Goal: Communication & Community: Participate in discussion

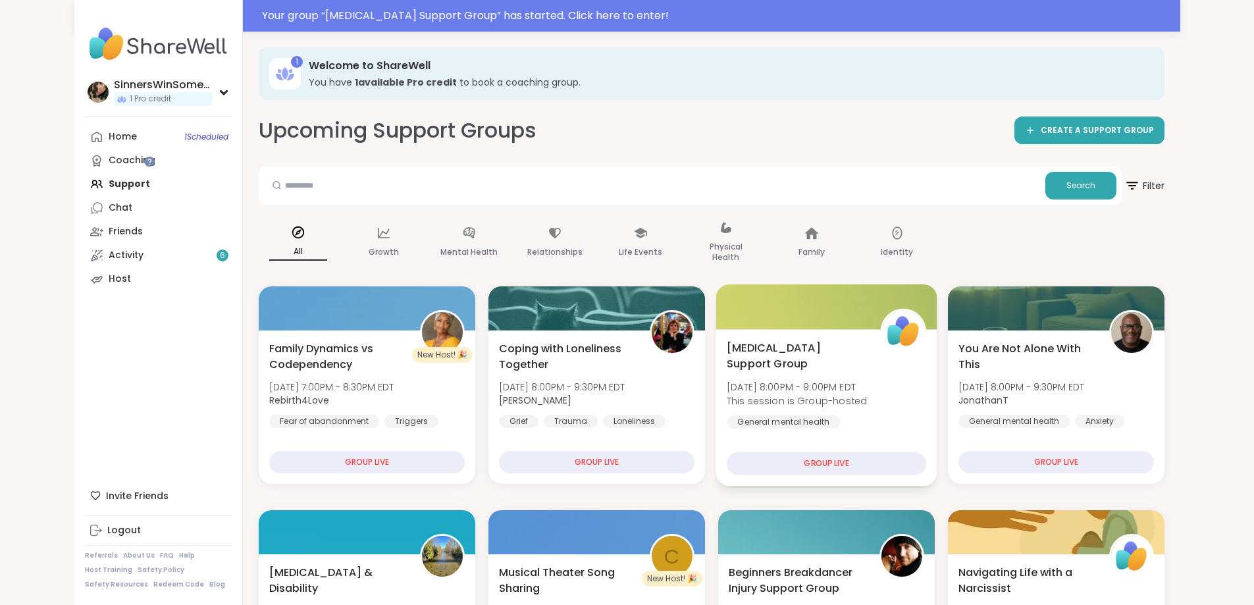
click at [865, 437] on div "[MEDICAL_DATA] Support Group [DATE] 8:00PM - 9:00PM EDT This session is Group-h…" at bounding box center [826, 407] width 221 height 157
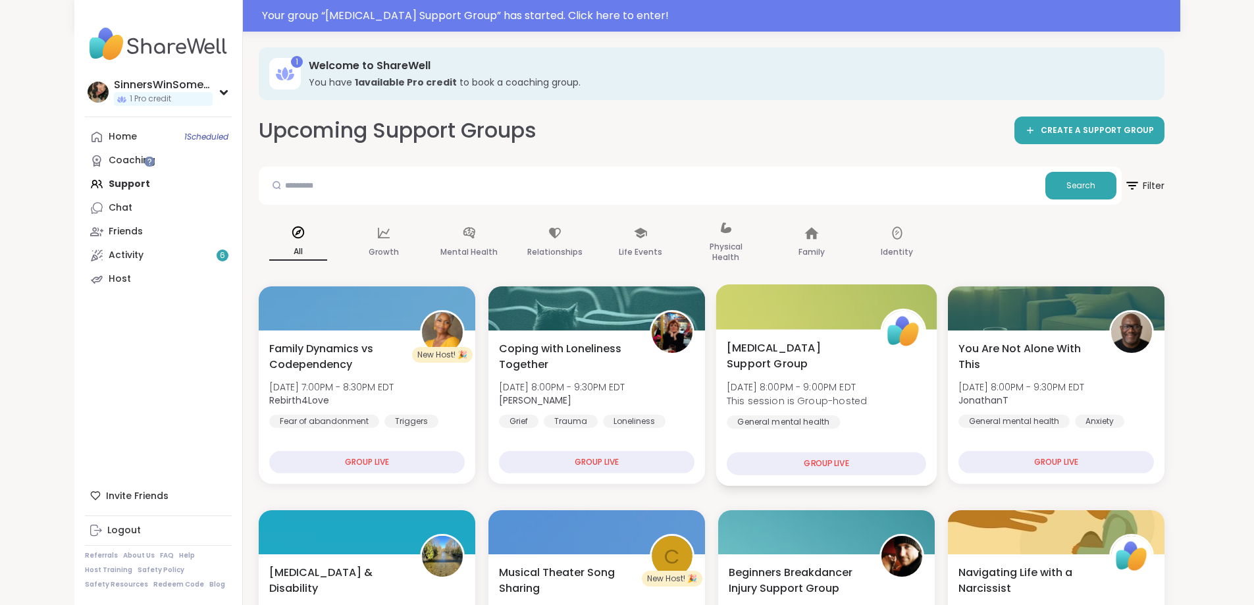
click at [886, 307] on div at bounding box center [826, 306] width 221 height 45
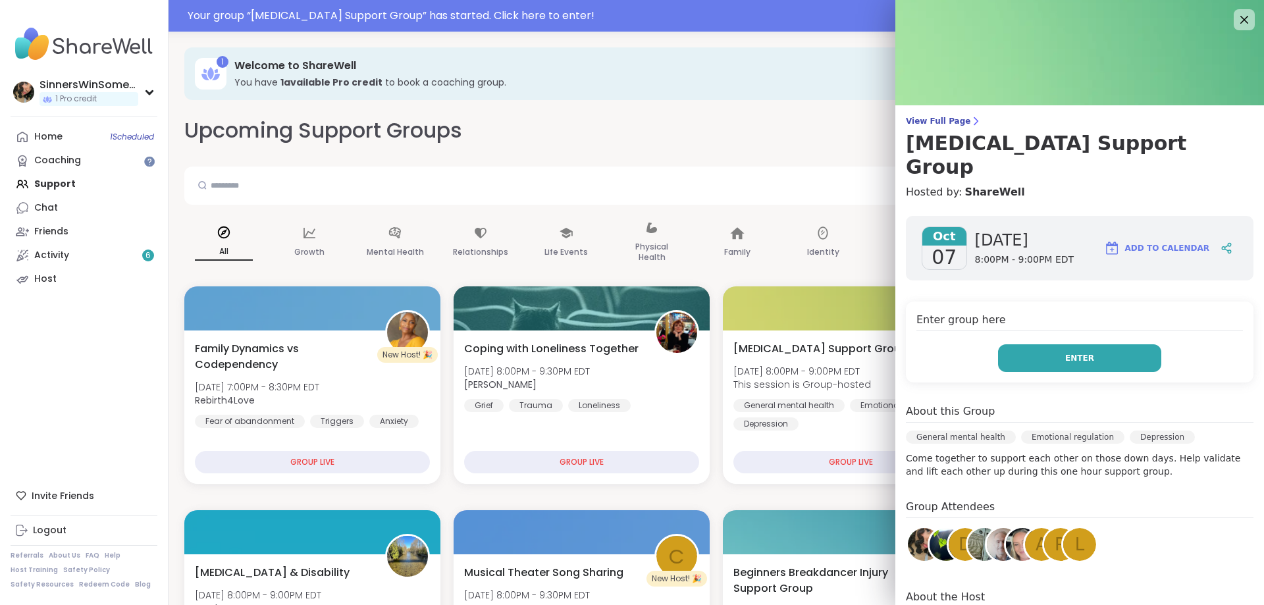
click at [1097, 344] on button "Enter" at bounding box center [1079, 358] width 163 height 28
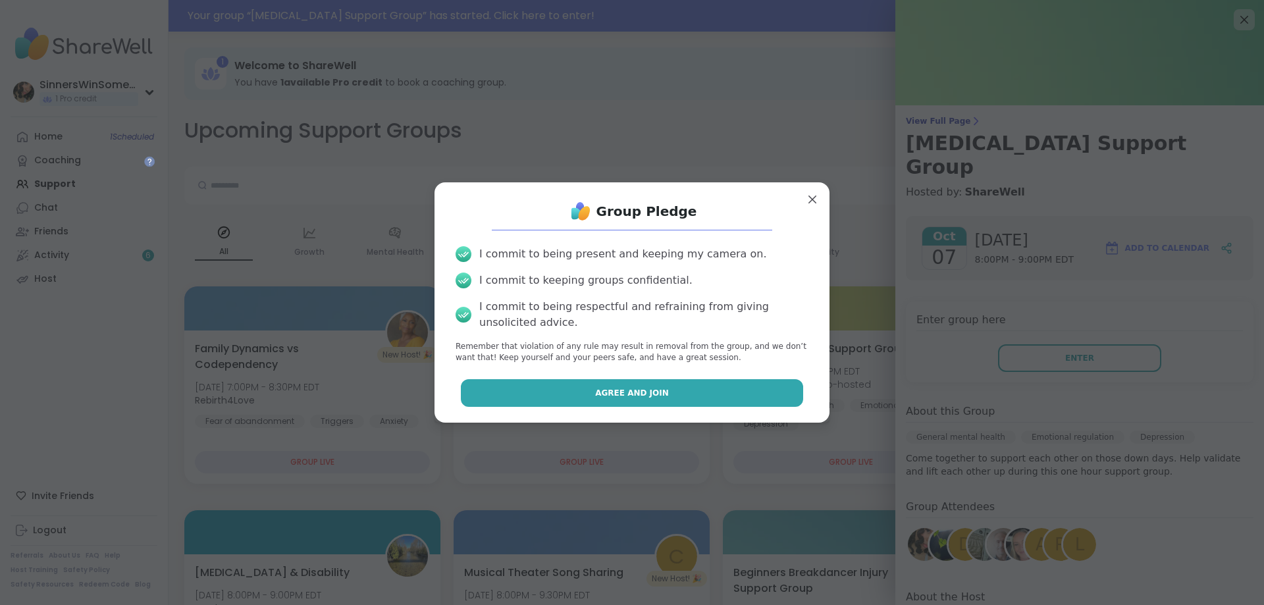
click at [651, 396] on span "Agree and Join" at bounding box center [632, 393] width 74 height 12
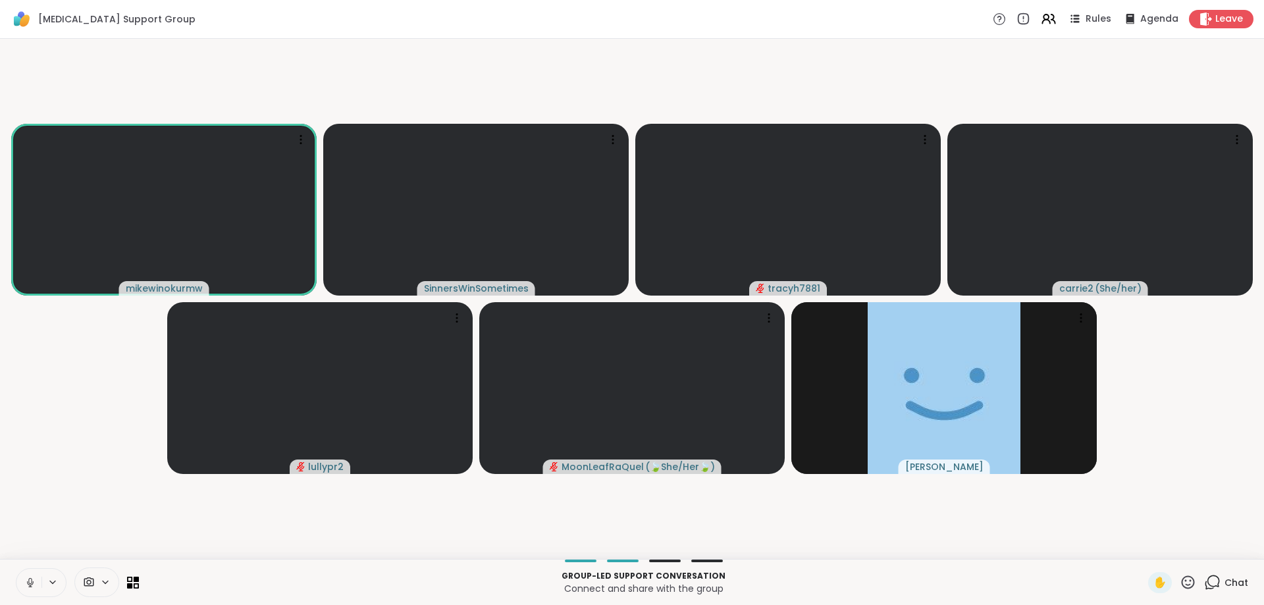
click at [36, 578] on icon at bounding box center [30, 583] width 12 height 12
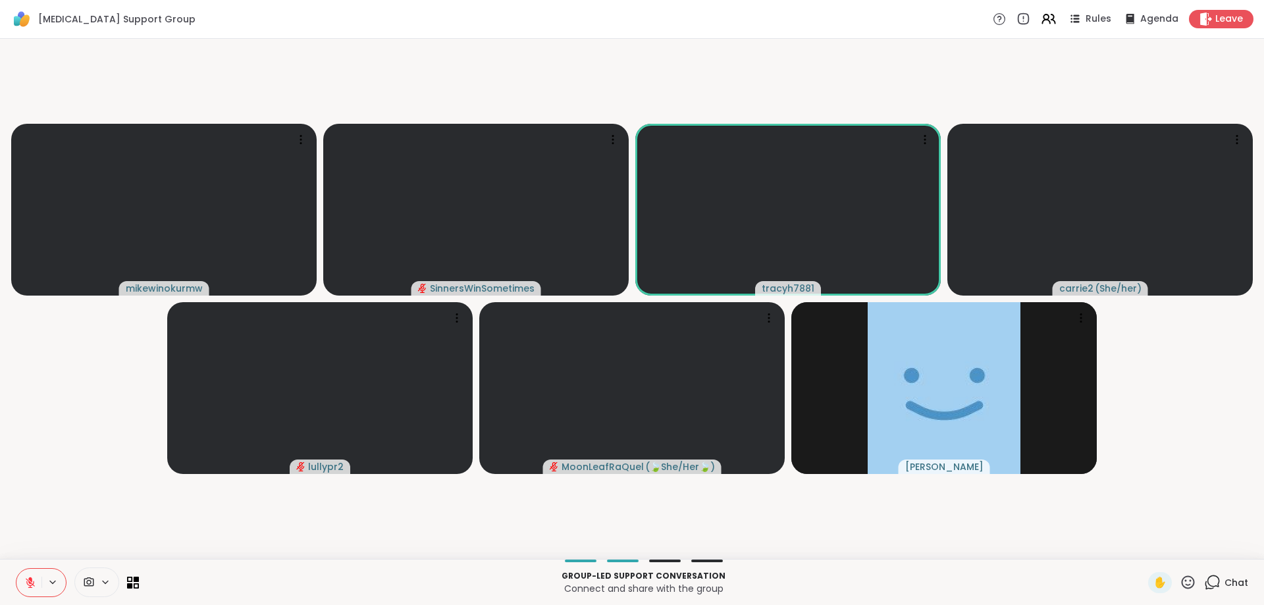
click at [34, 582] on icon at bounding box center [30, 583] width 12 height 12
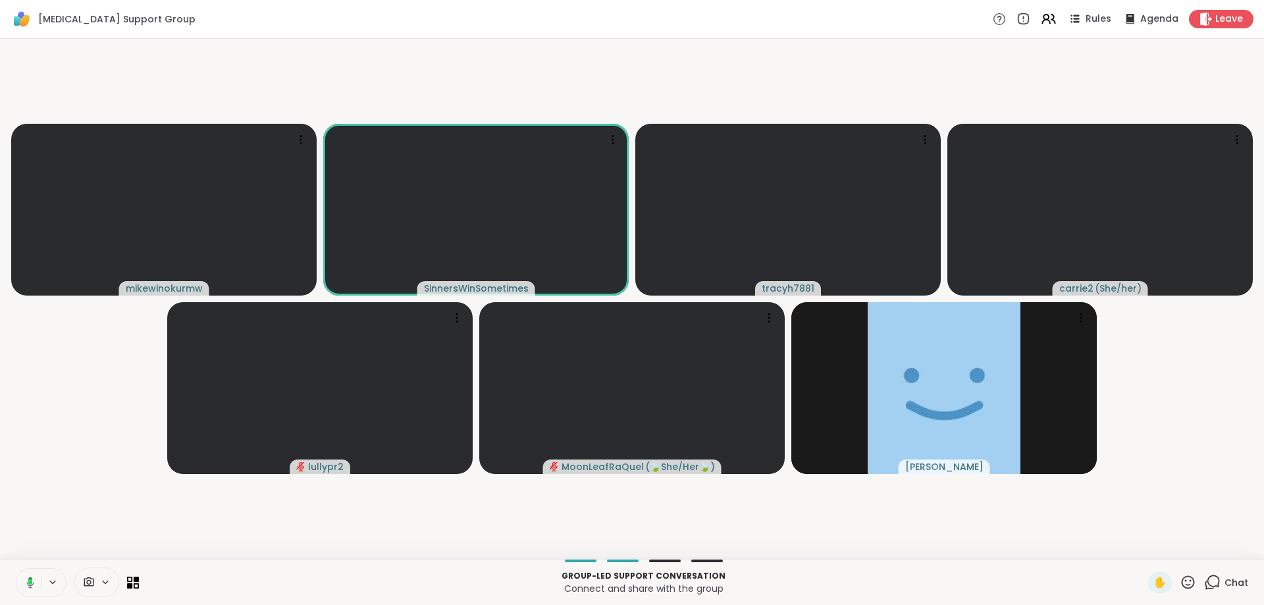
click at [26, 591] on button at bounding box center [27, 583] width 27 height 28
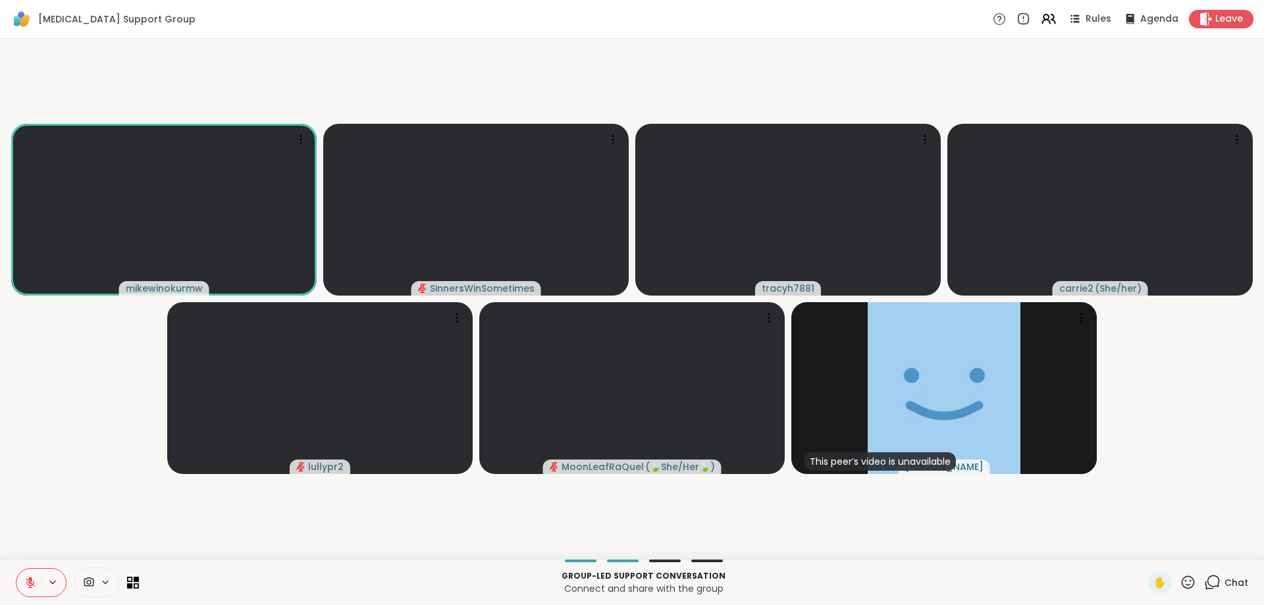
click at [32, 582] on icon at bounding box center [30, 583] width 12 height 12
click at [38, 582] on button at bounding box center [28, 583] width 25 height 28
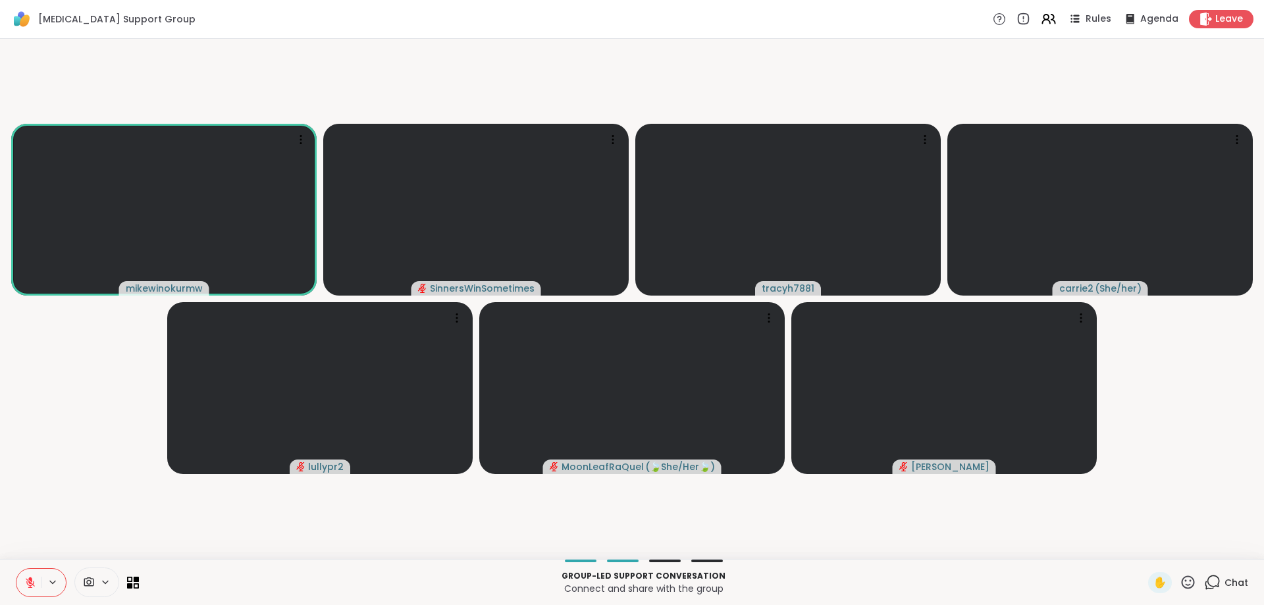
click at [371, 73] on video-player-container "mikewinokurmw SinnersWinSometimes tracyh7881 carrie2 ( She/her ) lullypr2 MoonL…" at bounding box center [632, 299] width 1249 height 510
click at [35, 581] on icon at bounding box center [30, 583] width 12 height 12
click at [32, 579] on icon at bounding box center [30, 583] width 12 height 12
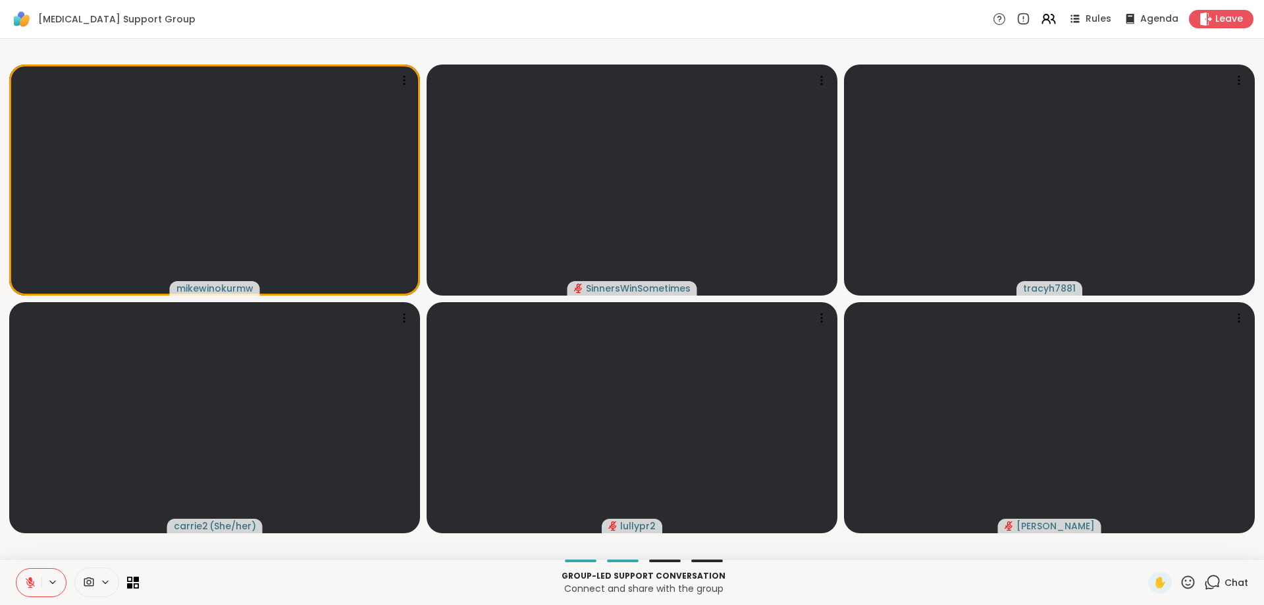
click at [30, 589] on button at bounding box center [28, 583] width 25 height 28
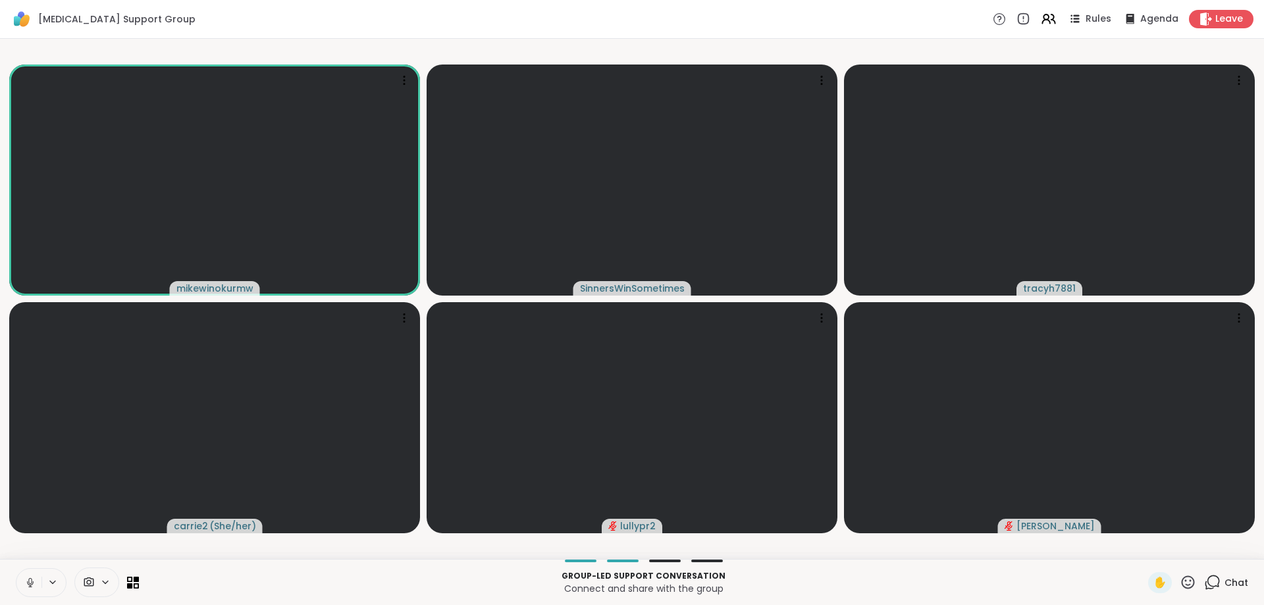
click at [31, 583] on icon at bounding box center [30, 583] width 12 height 12
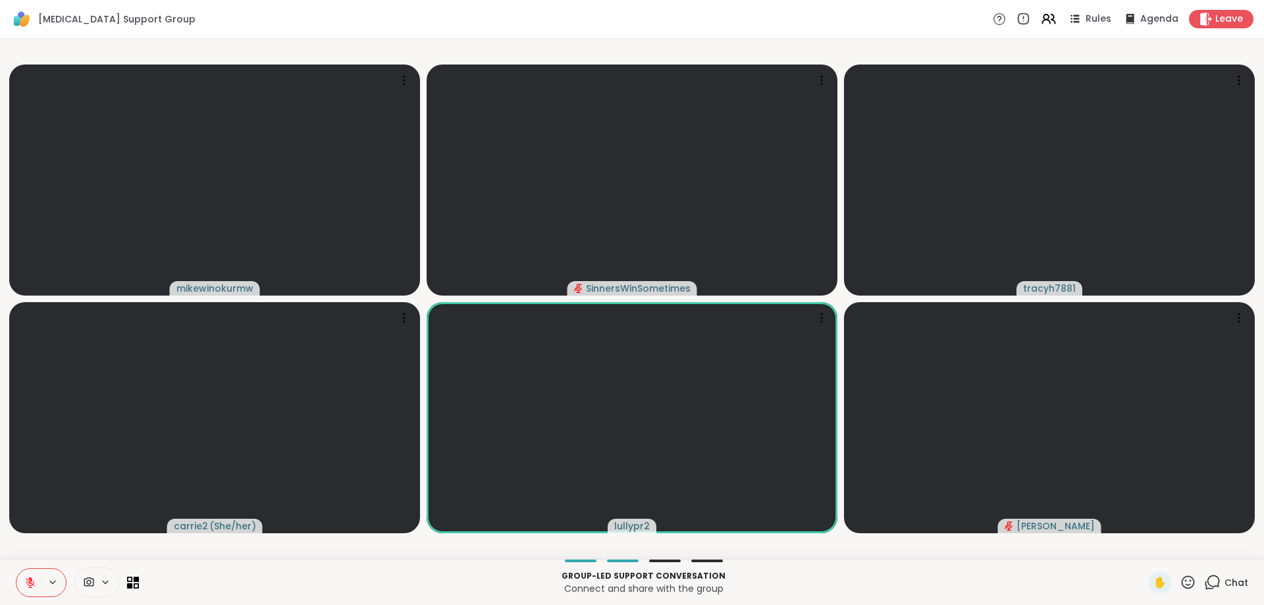
click at [1182, 585] on icon at bounding box center [1188, 582] width 13 height 13
click at [1143, 552] on span "❤️" at bounding box center [1149, 548] width 13 height 16
click at [1182, 585] on icon at bounding box center [1188, 582] width 13 height 13
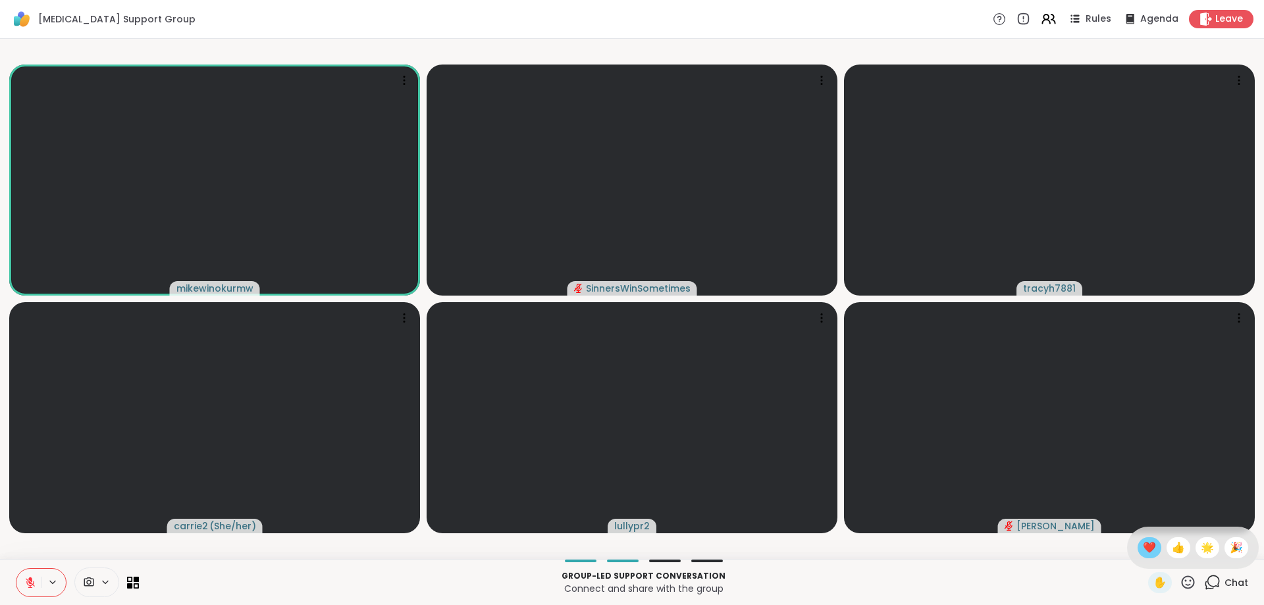
click at [1143, 546] on span "❤️" at bounding box center [1149, 548] width 13 height 16
click at [1182, 581] on icon at bounding box center [1188, 582] width 13 height 13
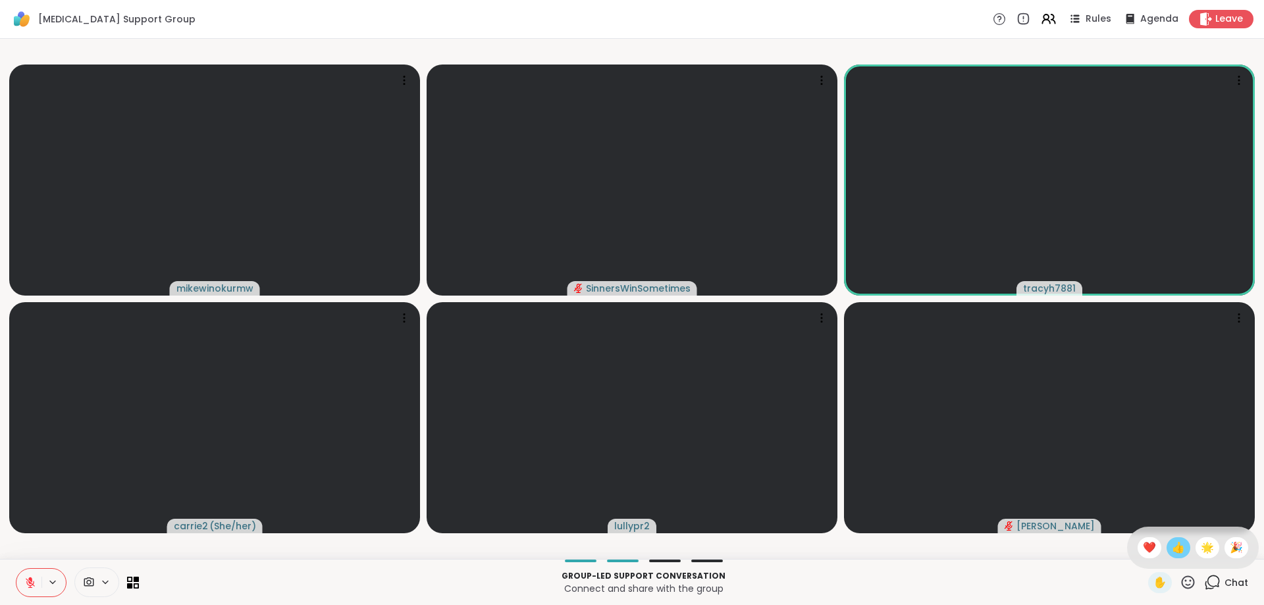
click at [1172, 542] on span "👍" at bounding box center [1178, 548] width 13 height 16
drag, startPoint x: 29, startPoint y: 585, endPoint x: 248, endPoint y: 576, distance: 218.8
click at [248, 576] on div "Group-led support conversation Connect and share with the group ✋ Chat" at bounding box center [632, 582] width 1264 height 46
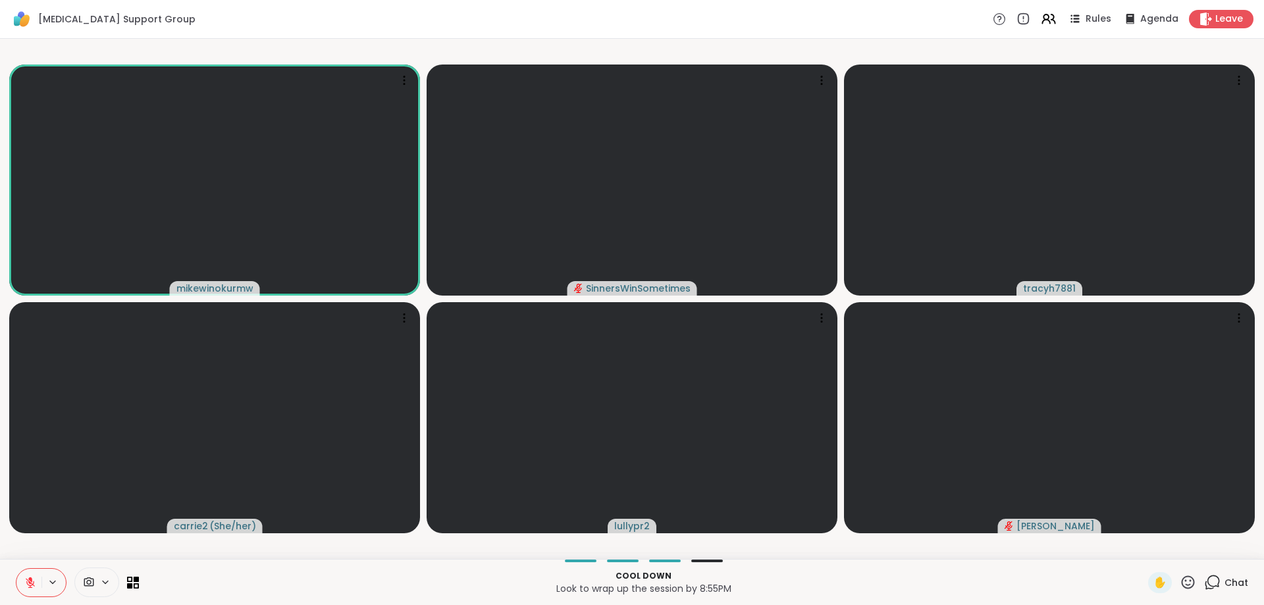
click at [29, 580] on icon at bounding box center [30, 583] width 12 height 12
click at [36, 584] on button at bounding box center [27, 583] width 27 height 28
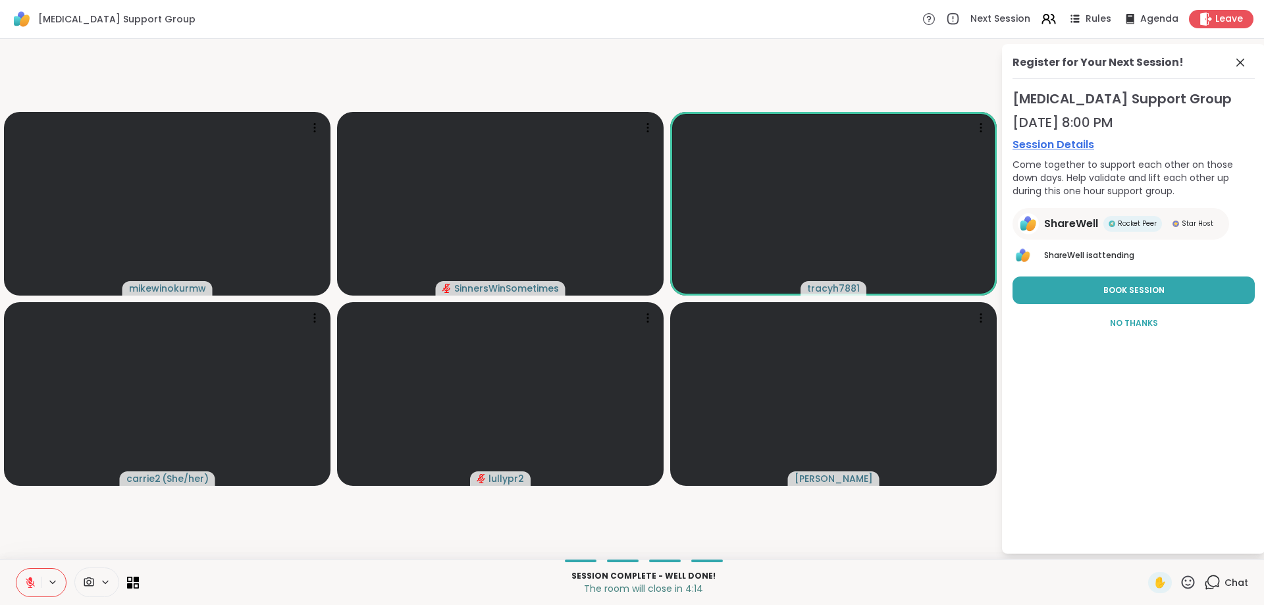
click at [25, 585] on icon at bounding box center [30, 583] width 12 height 12
click at [979, 130] on icon at bounding box center [981, 127] width 13 height 13
click at [27, 583] on icon at bounding box center [30, 582] width 9 height 9
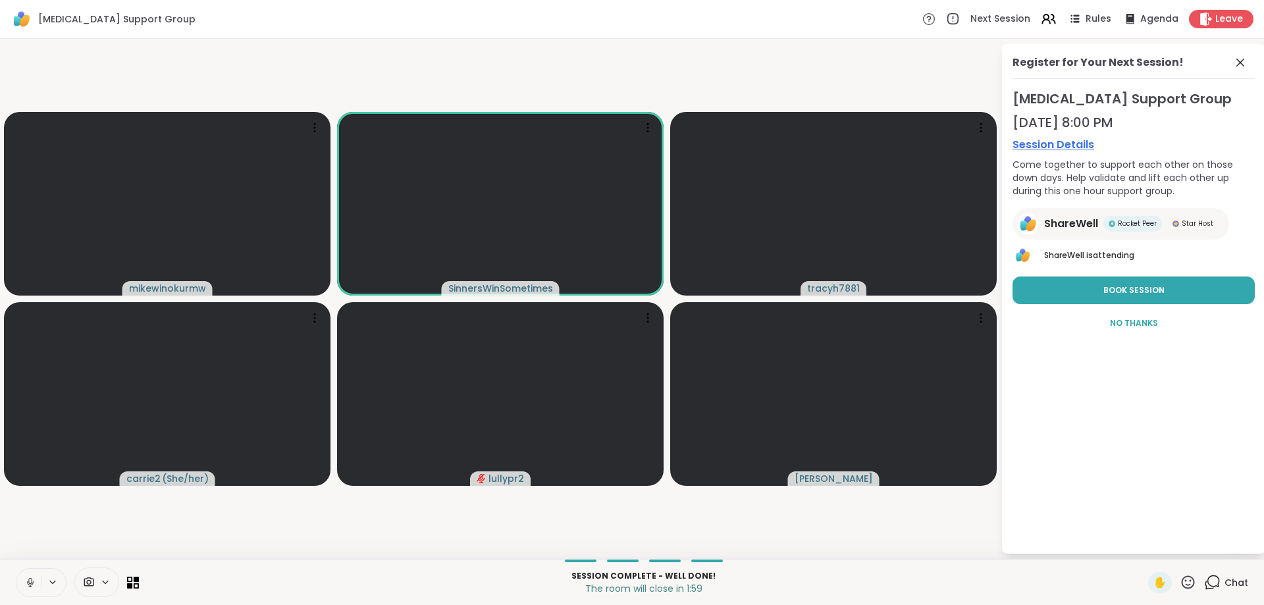
click at [27, 586] on icon at bounding box center [30, 583] width 12 height 12
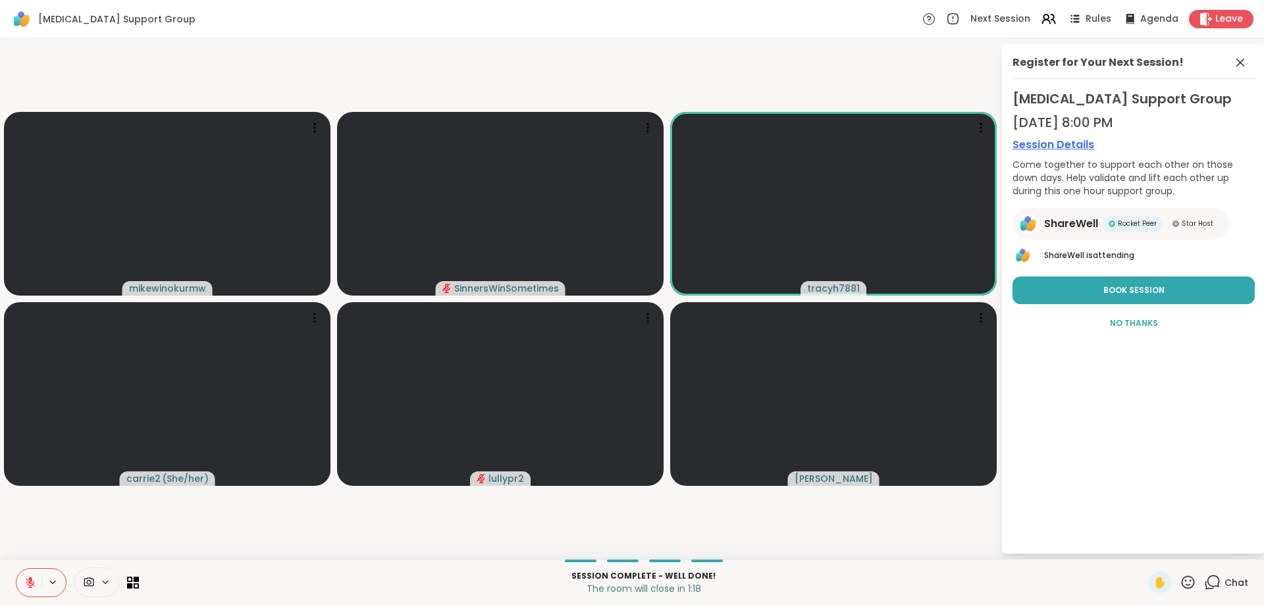
click at [51, 584] on icon at bounding box center [52, 582] width 11 height 11
click at [53, 580] on icon at bounding box center [52, 582] width 11 height 11
drag, startPoint x: 50, startPoint y: 581, endPoint x: 32, endPoint y: 584, distance: 18.6
click at [49, 581] on icon at bounding box center [52, 582] width 11 height 11
click at [5, 585] on div "Default - Microphone (2- Logi USB Headset) Default - Speakers (2- Logi USB Head…" at bounding box center [632, 582] width 1264 height 46
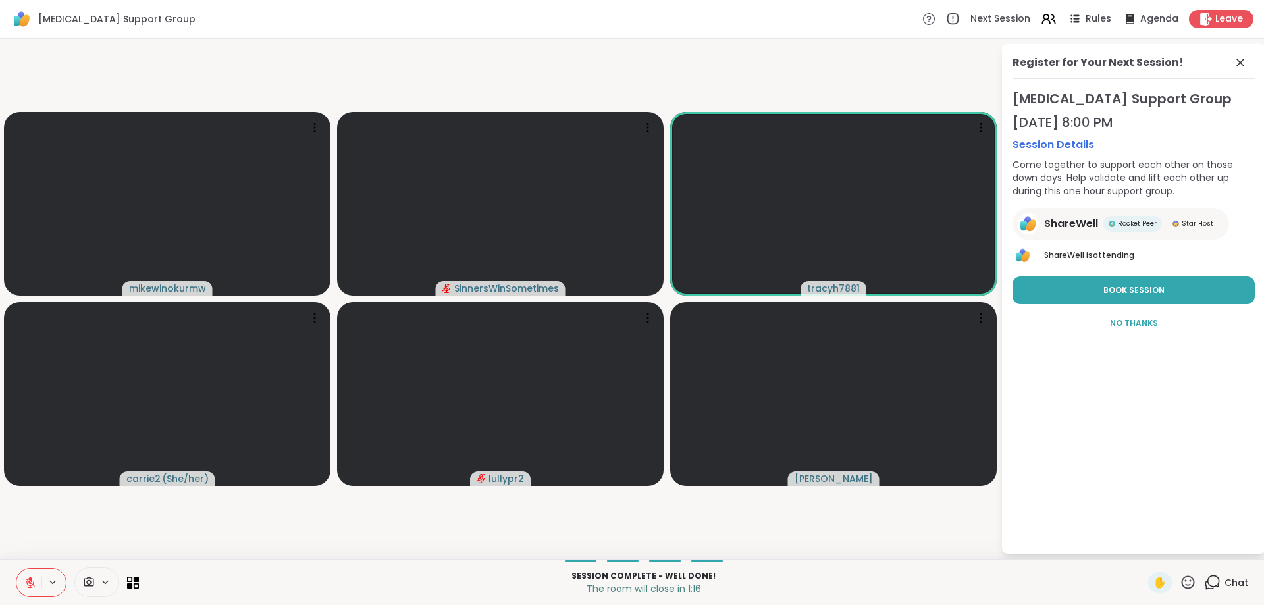
click at [27, 579] on icon at bounding box center [30, 582] width 9 height 9
click at [28, 586] on icon at bounding box center [30, 583] width 12 height 12
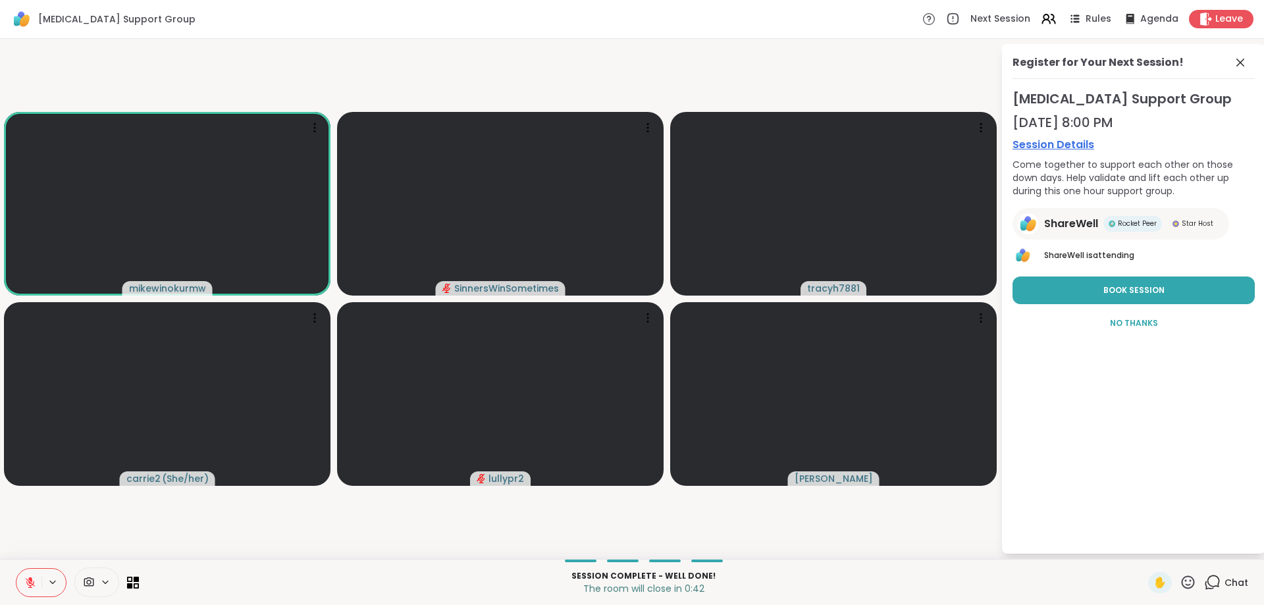
click at [30, 580] on icon at bounding box center [30, 579] width 4 height 5
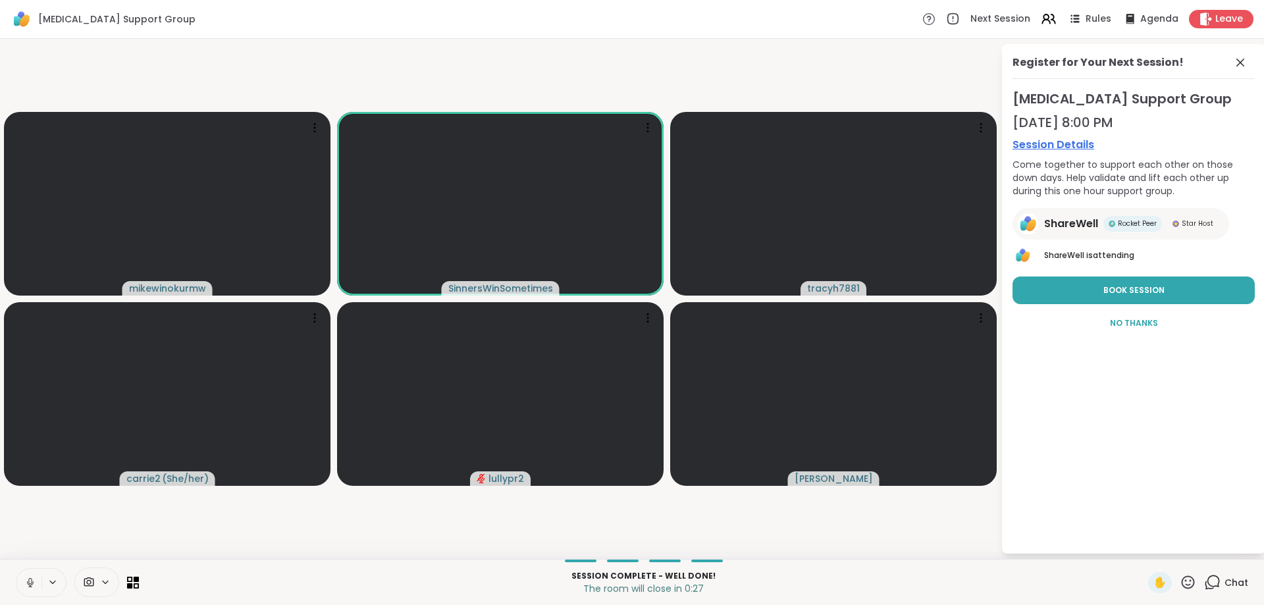
click at [30, 579] on icon at bounding box center [30, 583] width 12 height 12
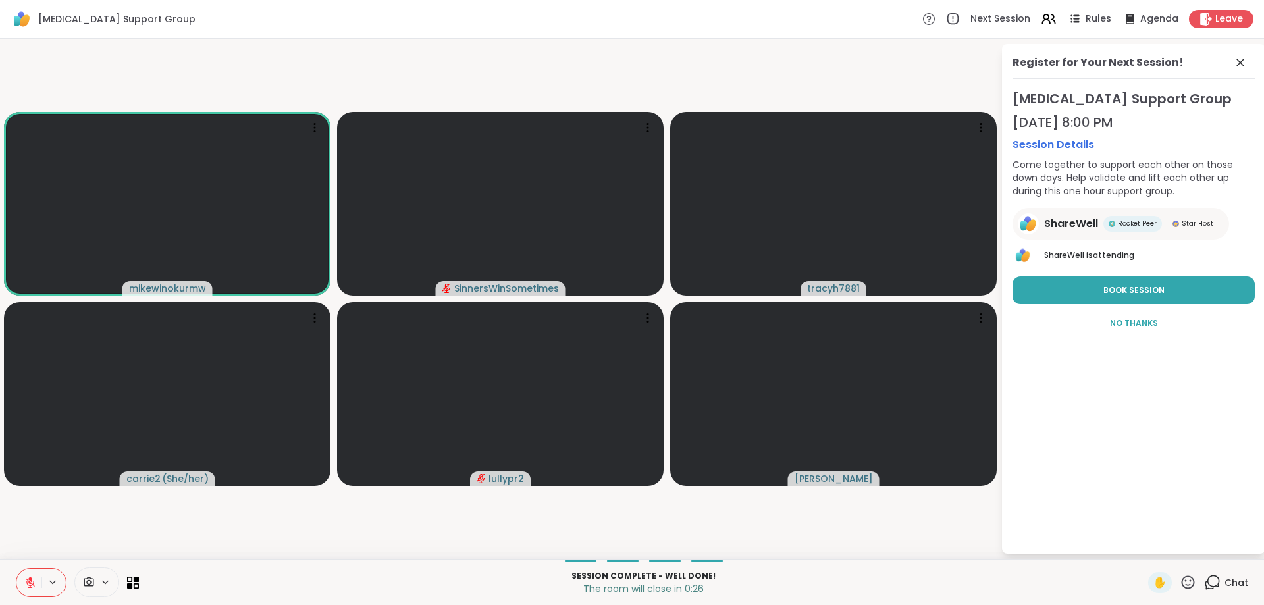
click at [295, 516] on video-player-container "mikewinokurmw SinnersWinSometimes tracyh7881 carrie2 ( She/her ) lullypr2 Donald" at bounding box center [500, 299] width 985 height 510
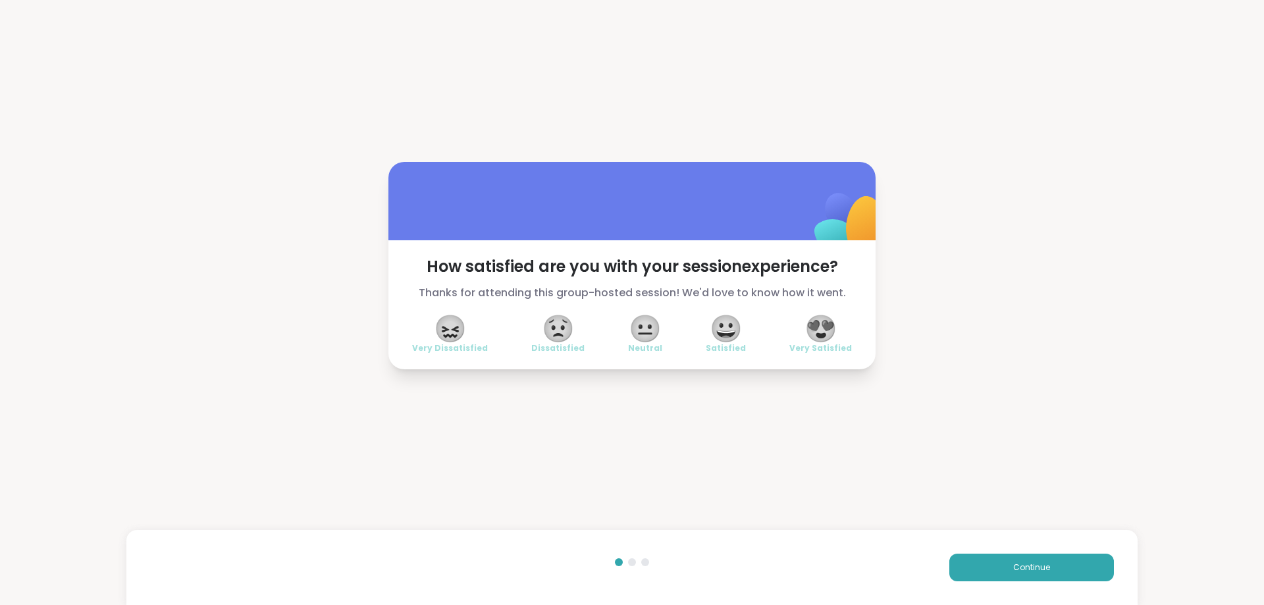
click at [824, 340] on span "😍" at bounding box center [821, 329] width 33 height 24
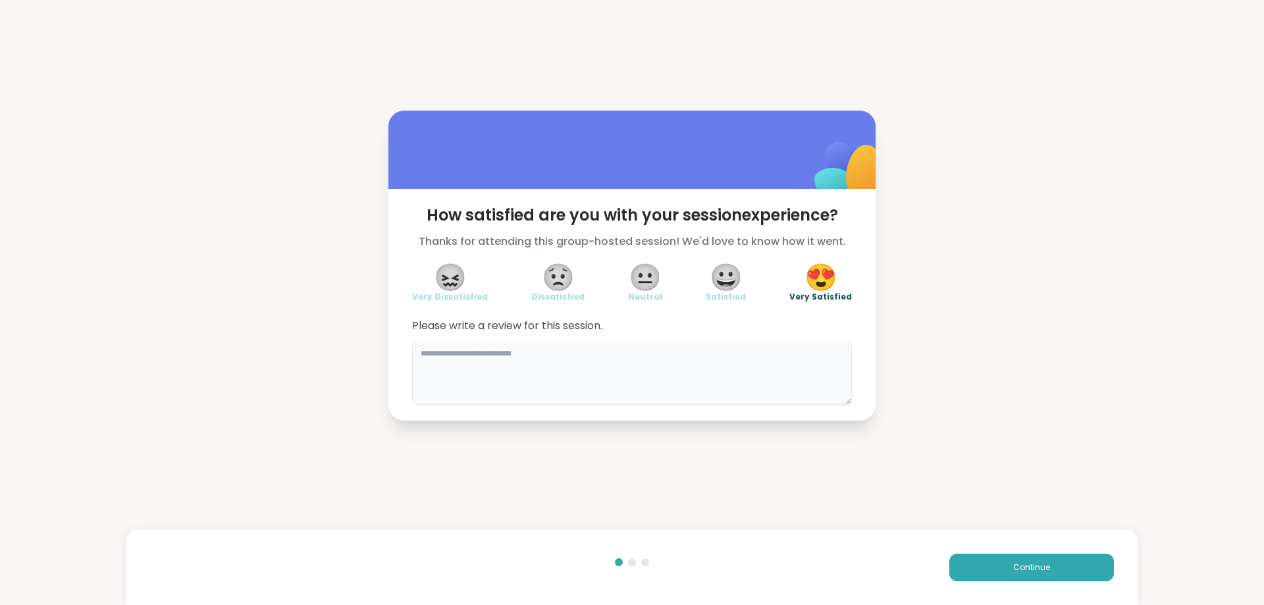
click at [778, 361] on textarea at bounding box center [632, 373] width 440 height 63
drag, startPoint x: 784, startPoint y: 362, endPoint x: 797, endPoint y: 365, distance: 13.6
click at [788, 362] on textarea "********" at bounding box center [632, 373] width 440 height 63
type textarea "********"
drag, startPoint x: 797, startPoint y: 365, endPoint x: 1014, endPoint y: 566, distance: 295.4
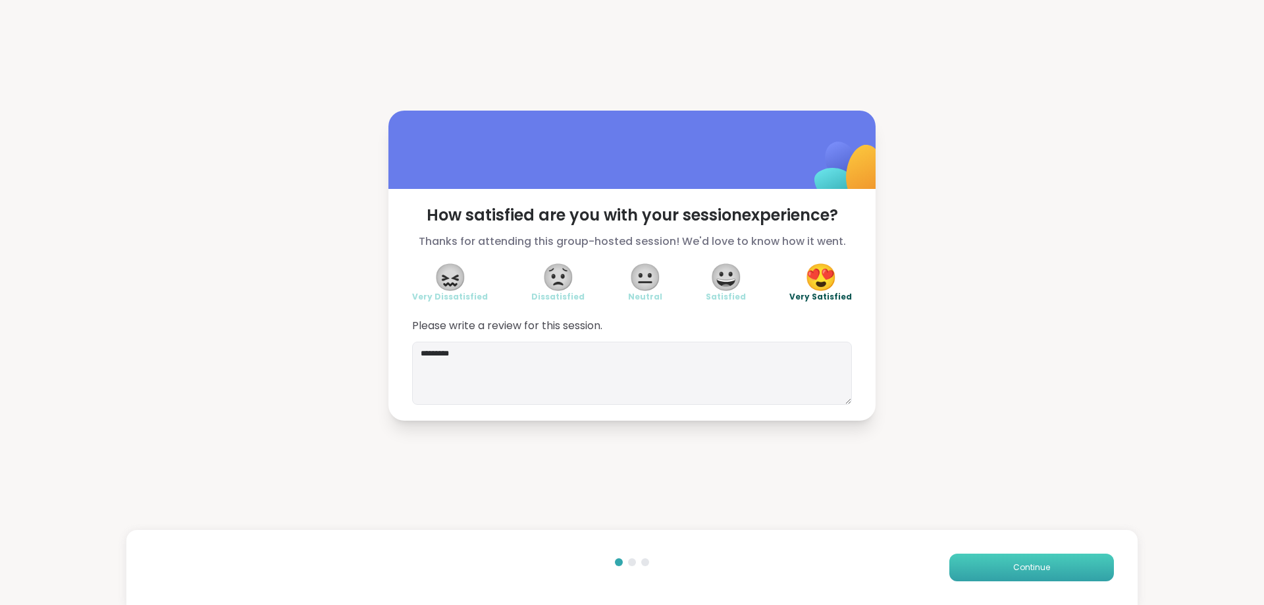
click at [1014, 566] on span "Continue" at bounding box center [1031, 568] width 37 height 12
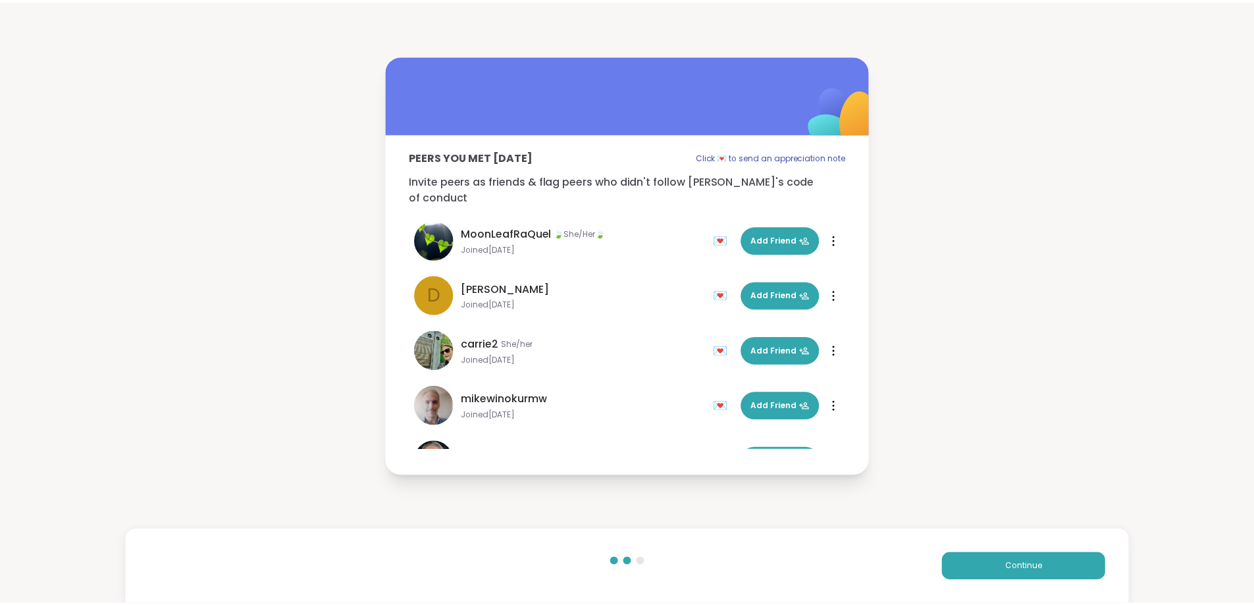
scroll to position [95, 0]
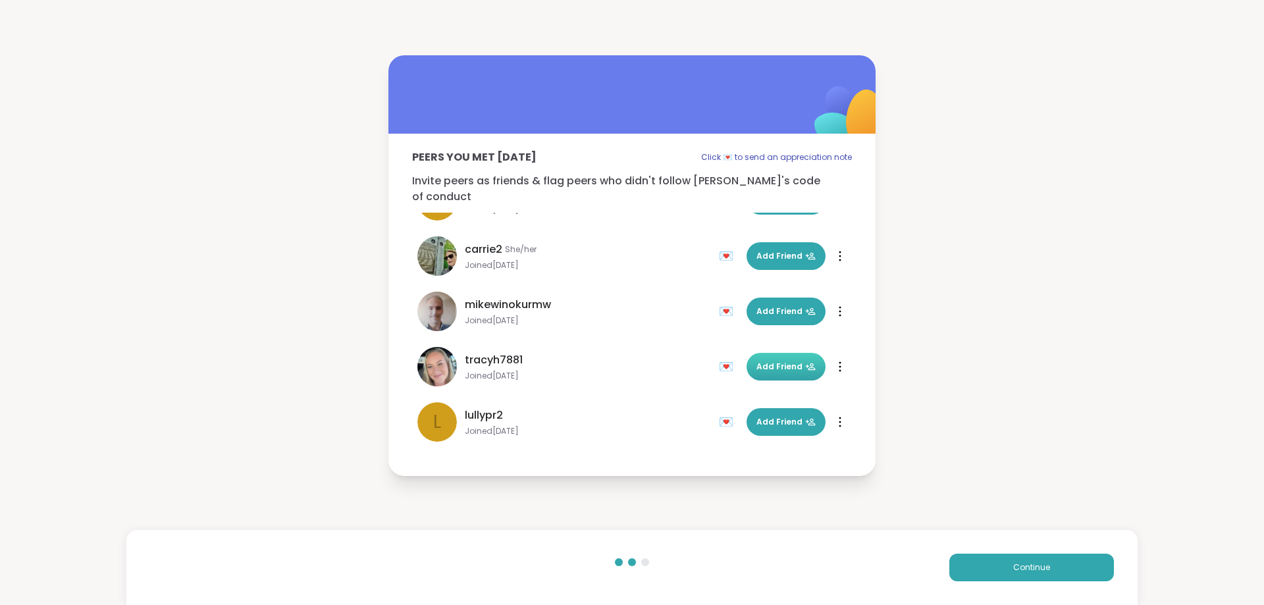
click at [805, 362] on icon at bounding box center [810, 367] width 11 height 11
click at [761, 306] on span "Add Friend" at bounding box center [786, 312] width 59 height 12
click at [780, 416] on span "Add Friend" at bounding box center [786, 422] width 59 height 12
click at [1025, 572] on span "Continue" at bounding box center [1031, 568] width 37 height 12
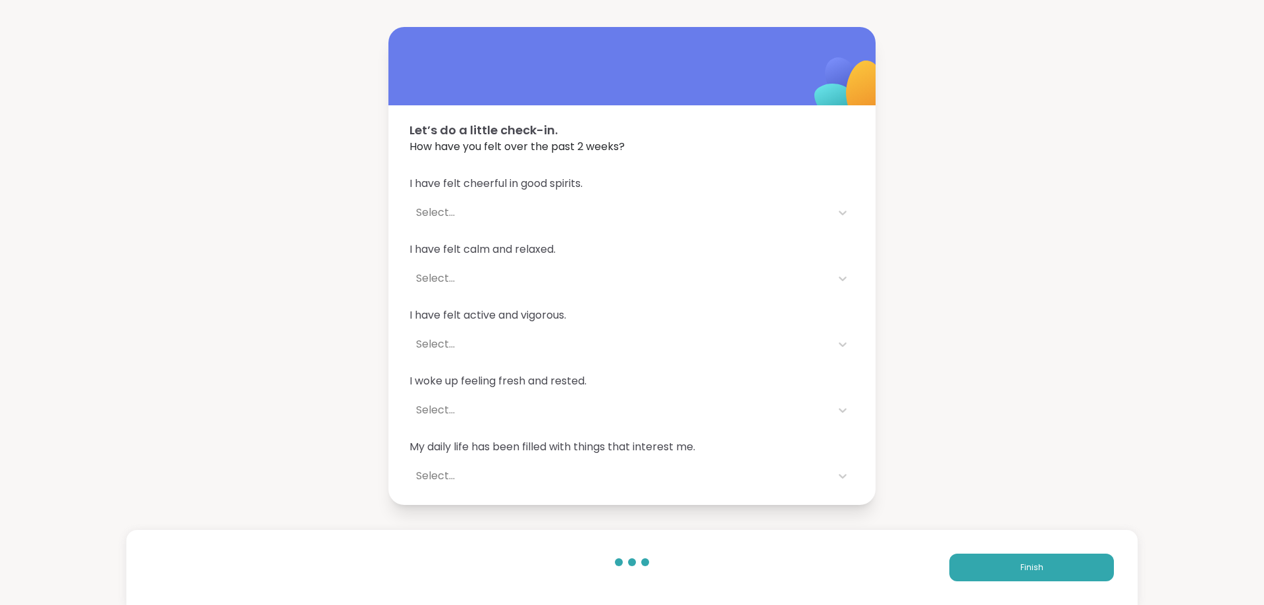
click at [521, 183] on span "I have felt cheerful in good spirits." at bounding box center [632, 184] width 445 height 16
click at [438, 214] on div "Select..." at bounding box center [620, 213] width 408 height 16
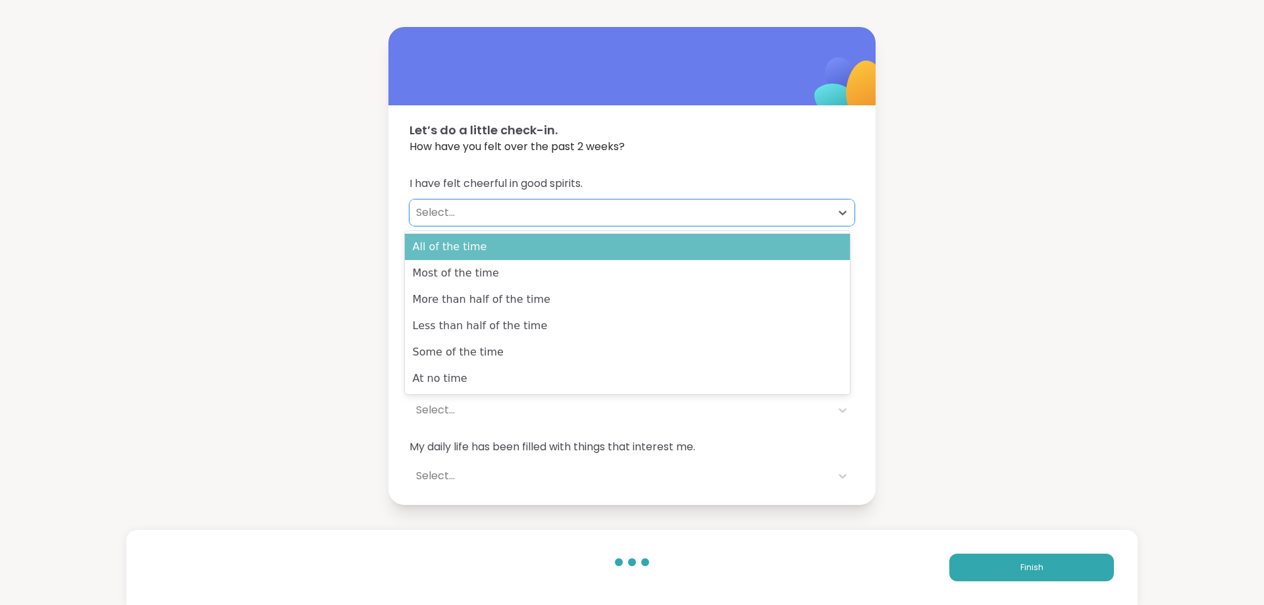
click at [450, 250] on div "All of the time" at bounding box center [627, 247] width 445 height 26
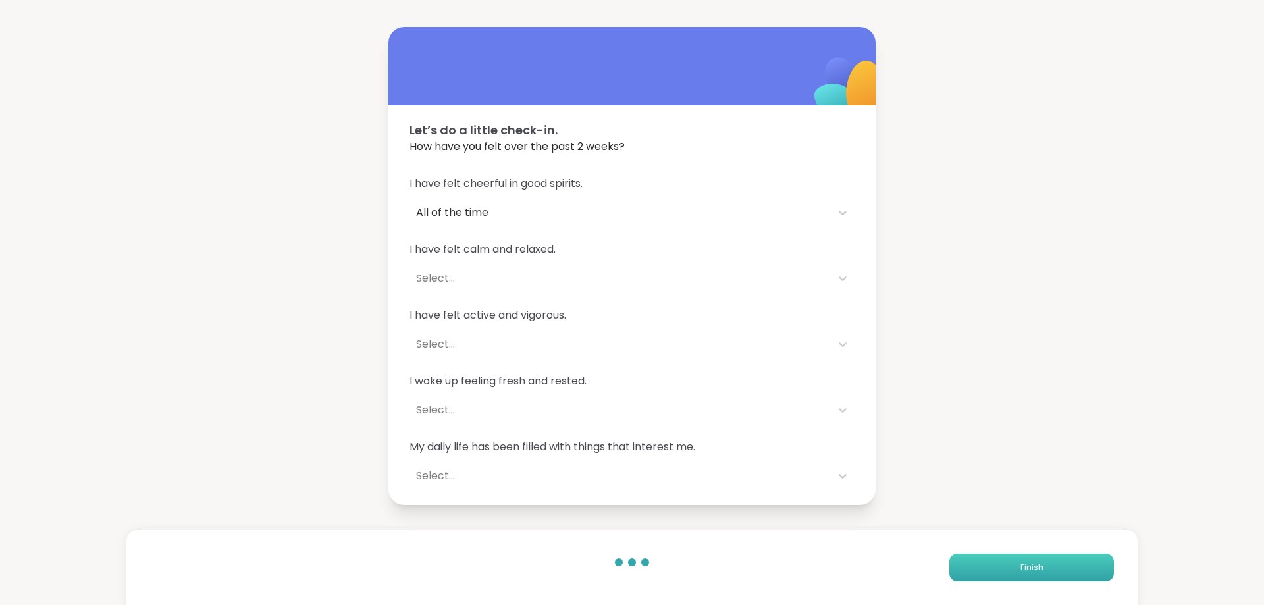
click at [1027, 566] on span "Finish" at bounding box center [1032, 568] width 23 height 12
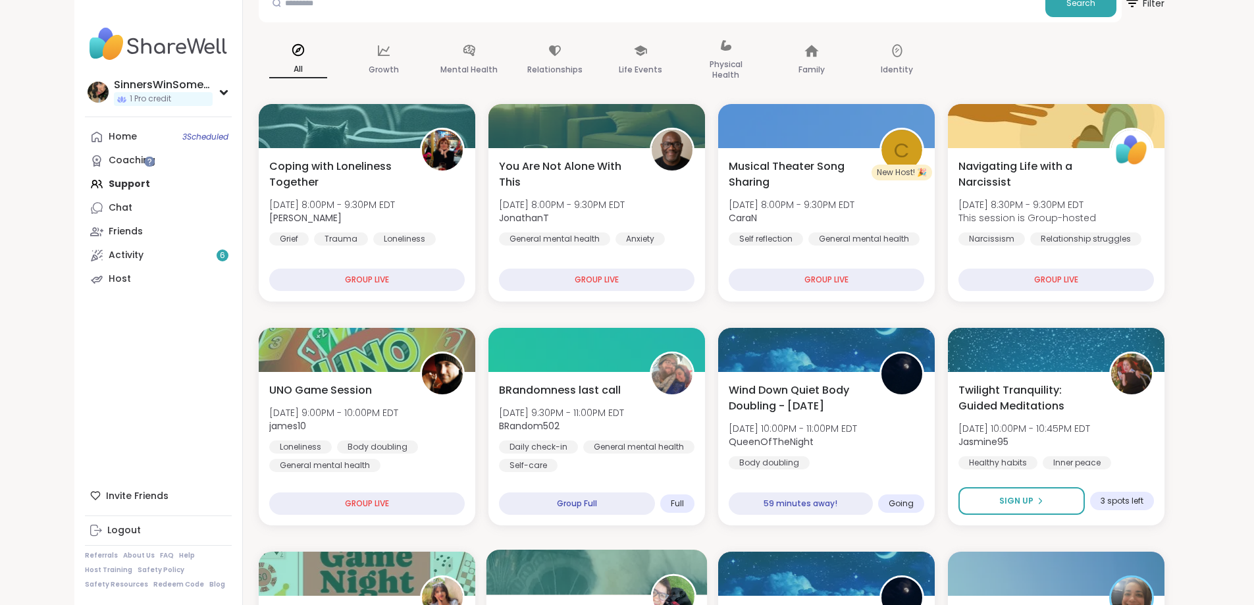
scroll to position [329, 0]
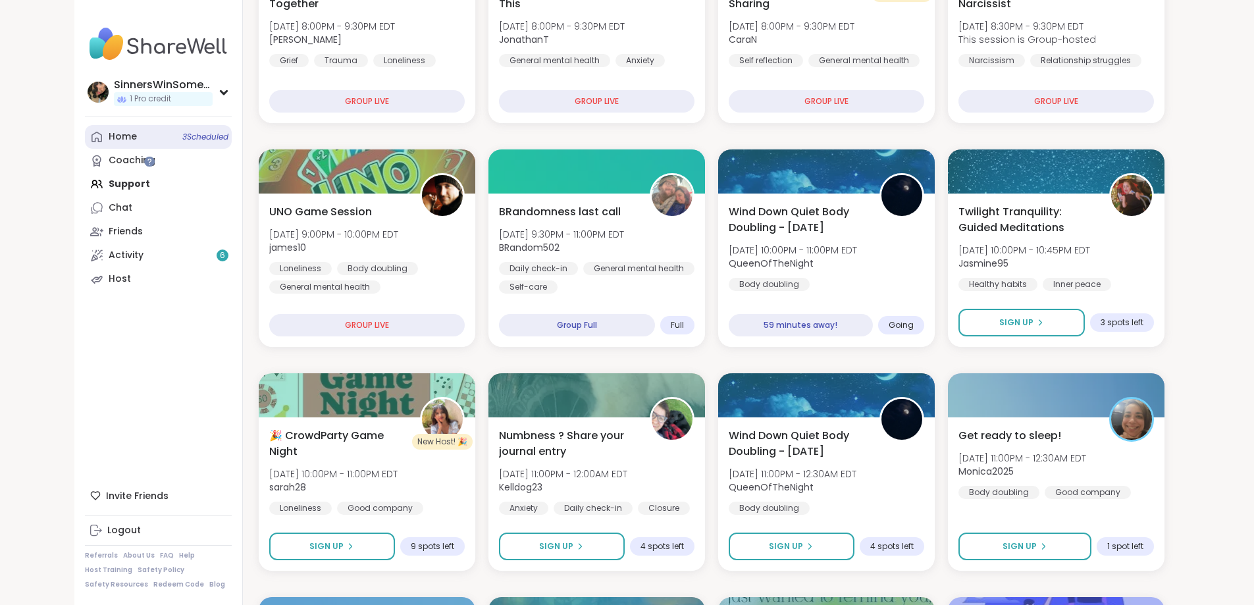
click at [182, 139] on span "3 Scheduled" at bounding box center [205, 137] width 46 height 11
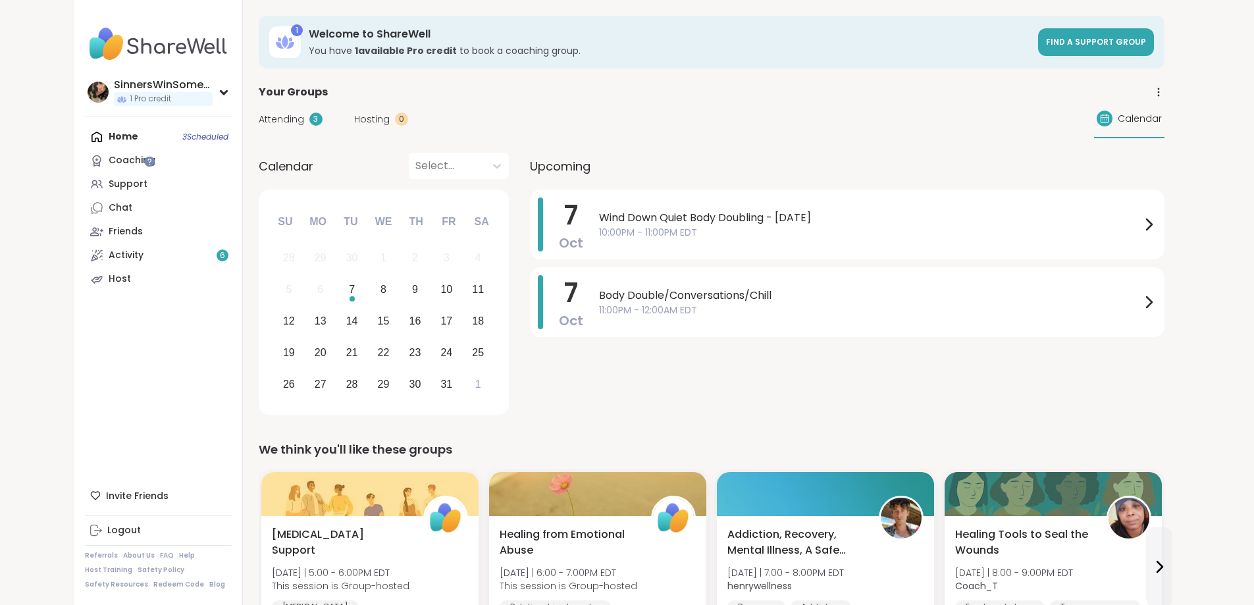
click at [259, 125] on span "Attending" at bounding box center [281, 120] width 45 height 14
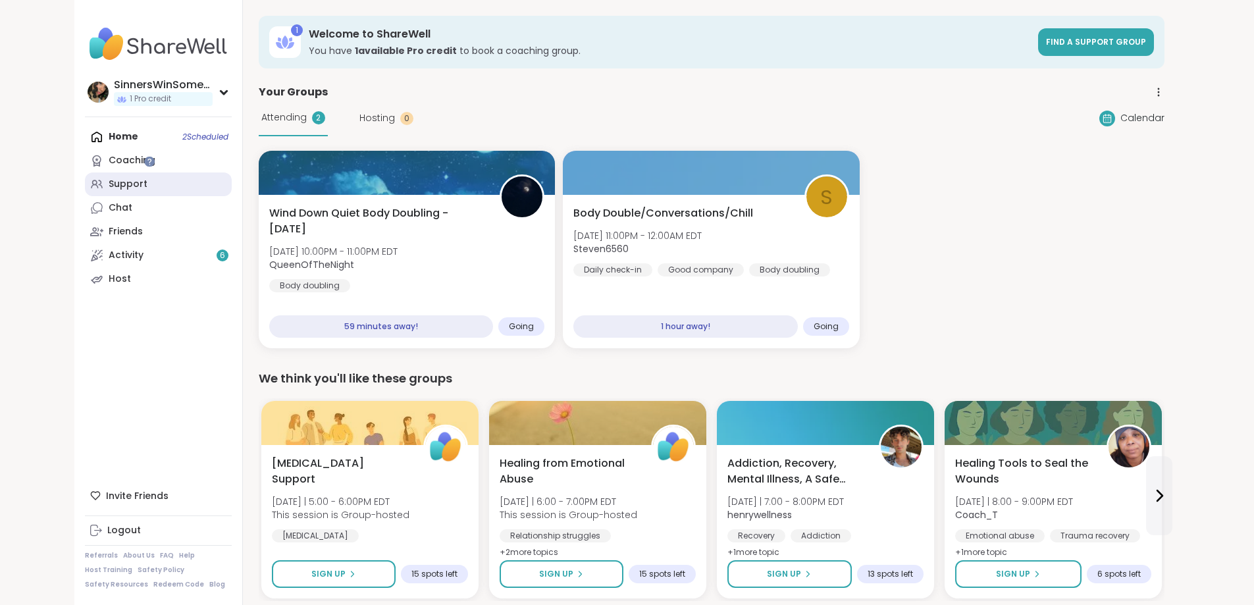
click at [85, 191] on link "Support" at bounding box center [158, 185] width 147 height 24
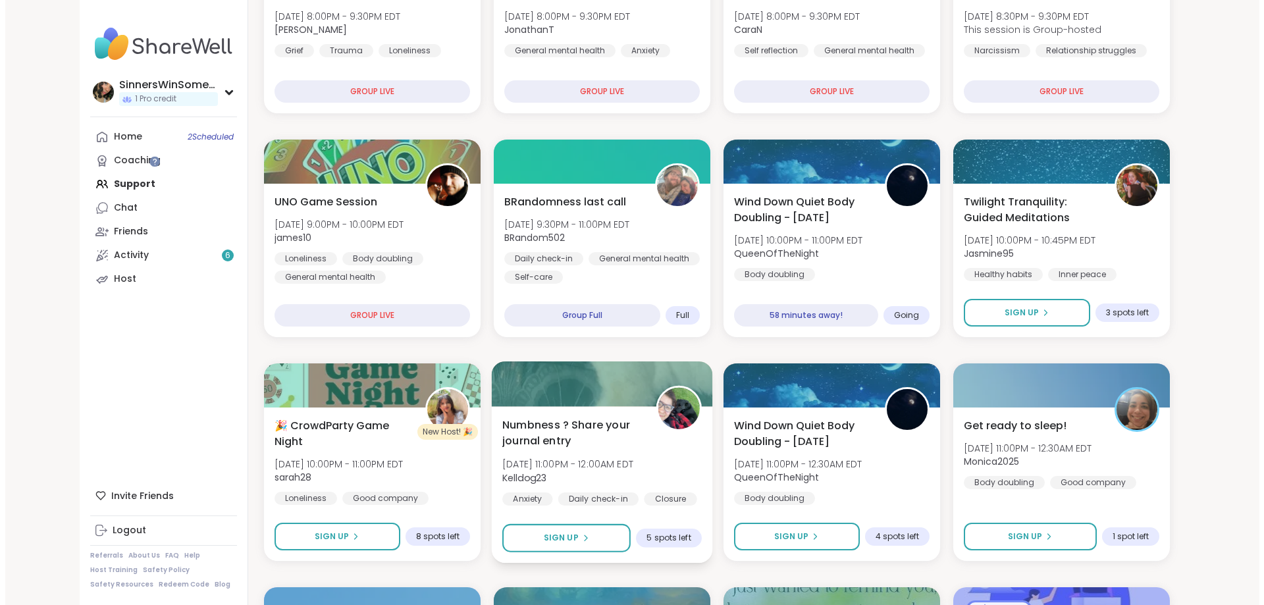
scroll to position [219, 0]
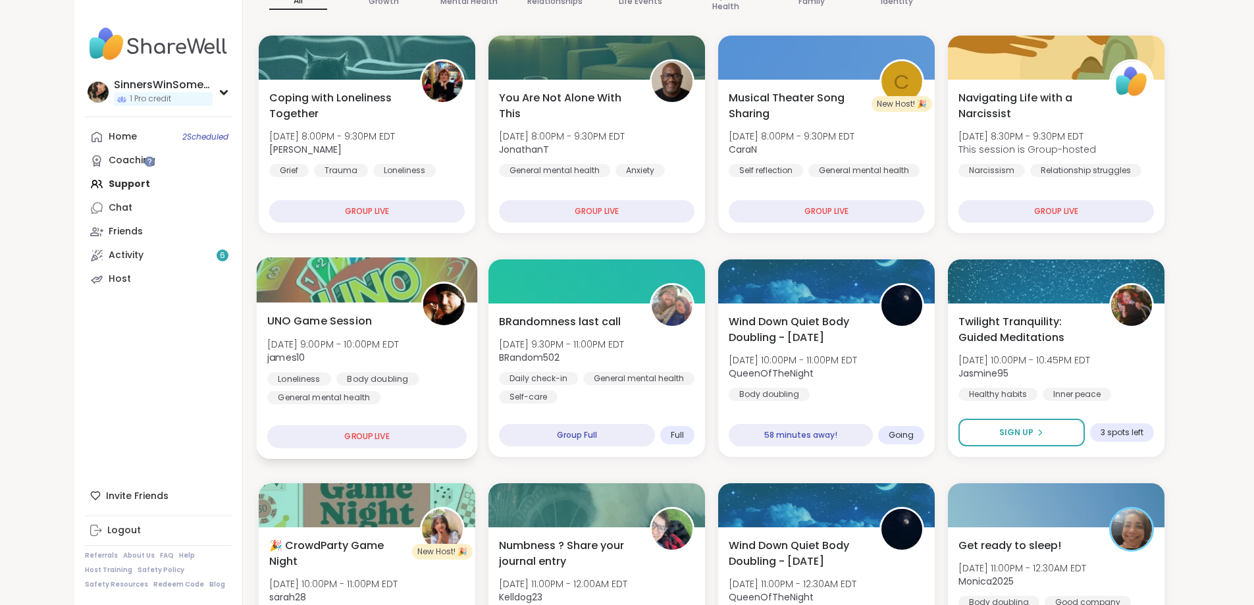
click at [346, 369] on div "UNO Game Session Tue, Oct 07 | 9:00PM - 10:00PM EDT james10 Loneliness Body dou…" at bounding box center [367, 359] width 200 height 92
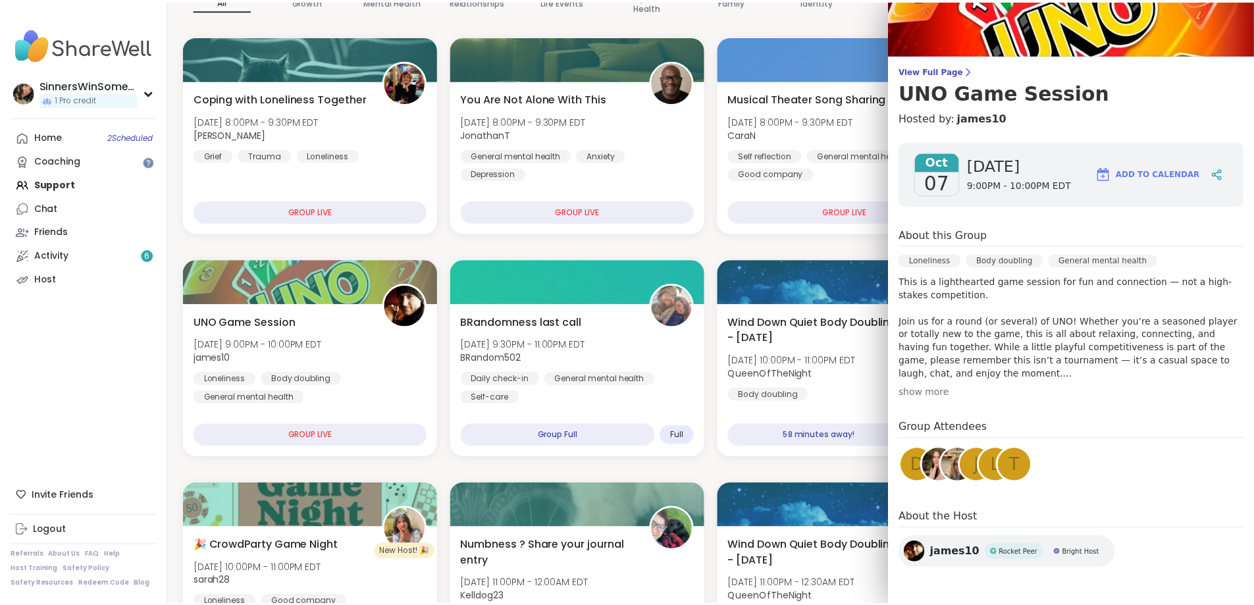
scroll to position [0, 0]
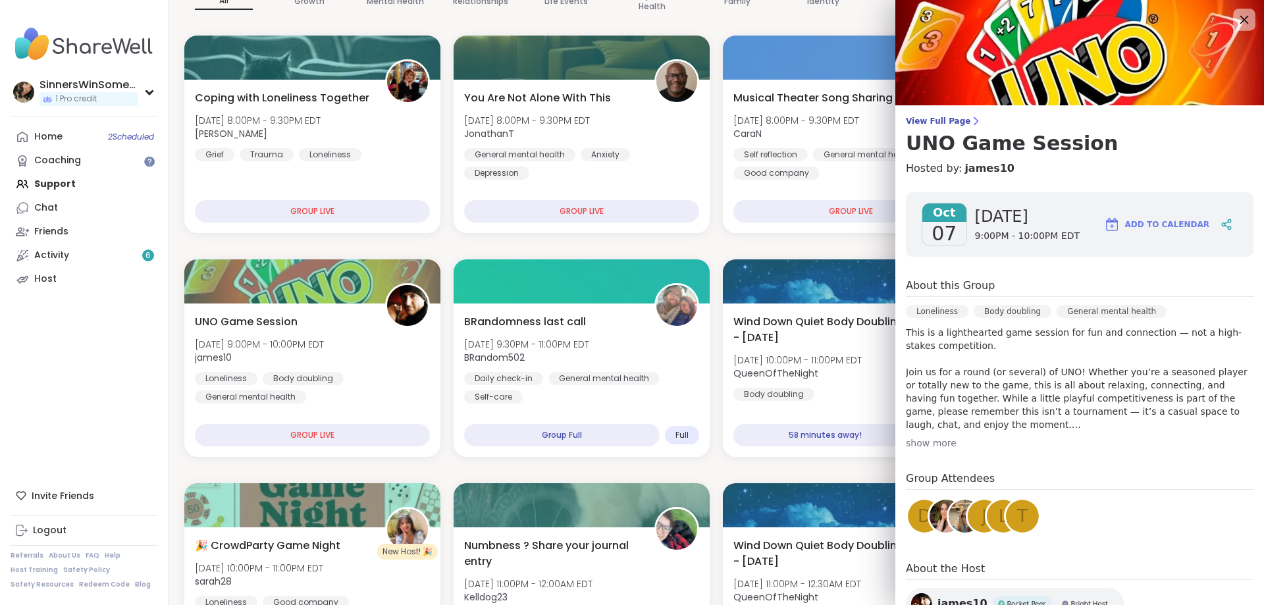
click at [1236, 16] on icon at bounding box center [1244, 19] width 16 height 16
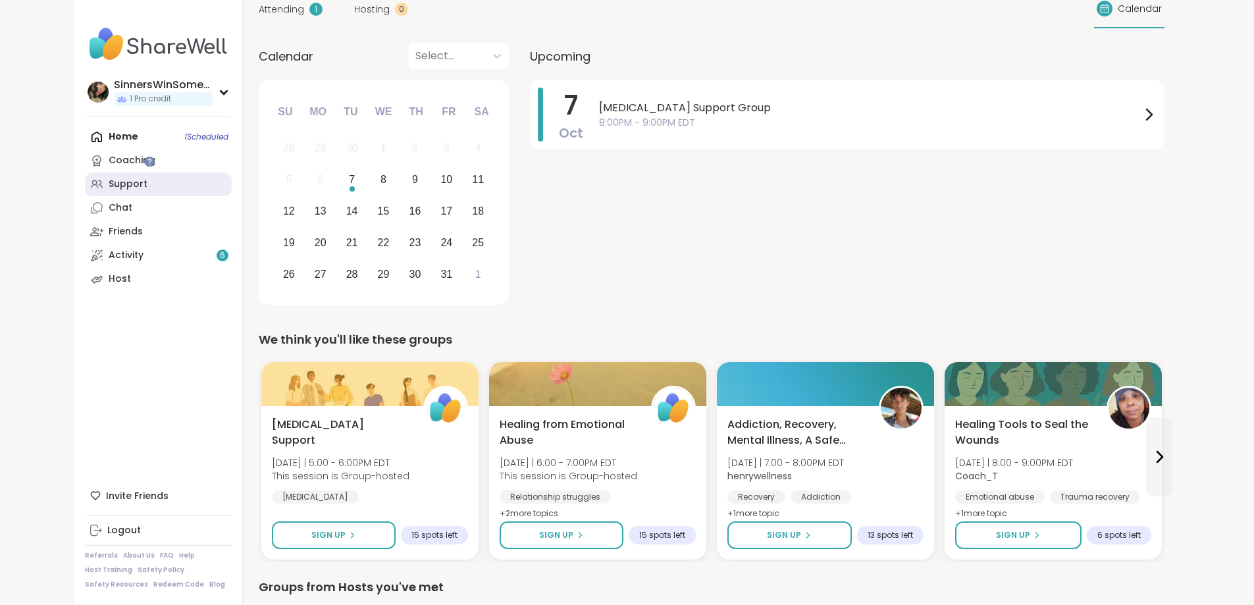
click at [109, 185] on div "Support" at bounding box center [128, 184] width 39 height 13
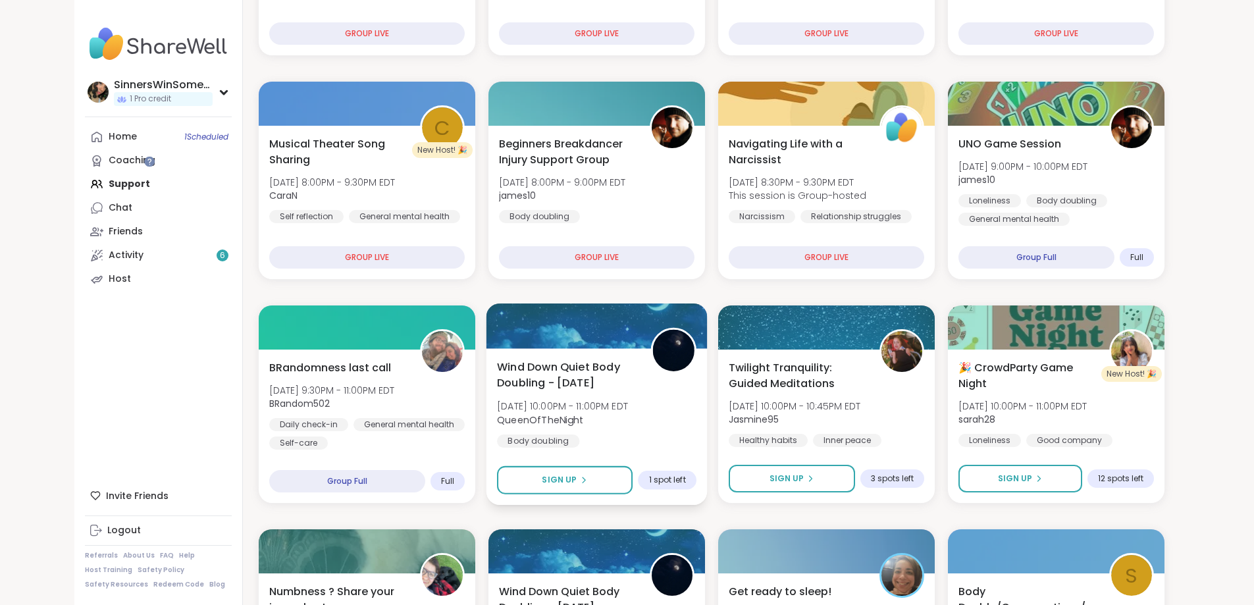
scroll to position [439, 0]
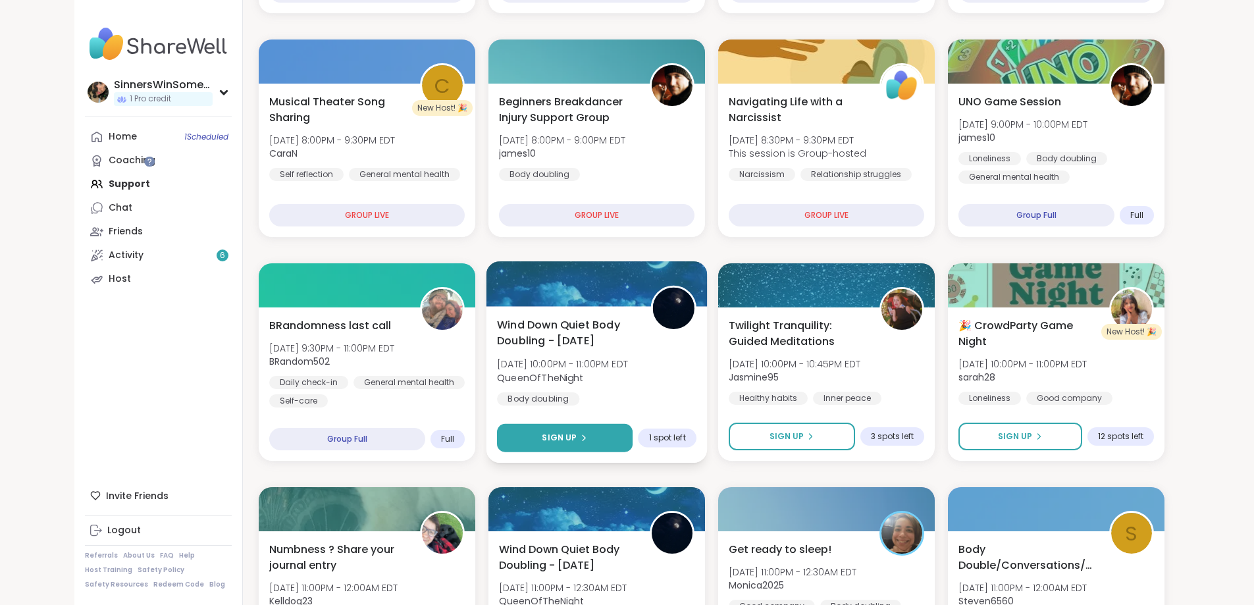
click at [591, 436] on button "Sign Up" at bounding box center [565, 438] width 136 height 28
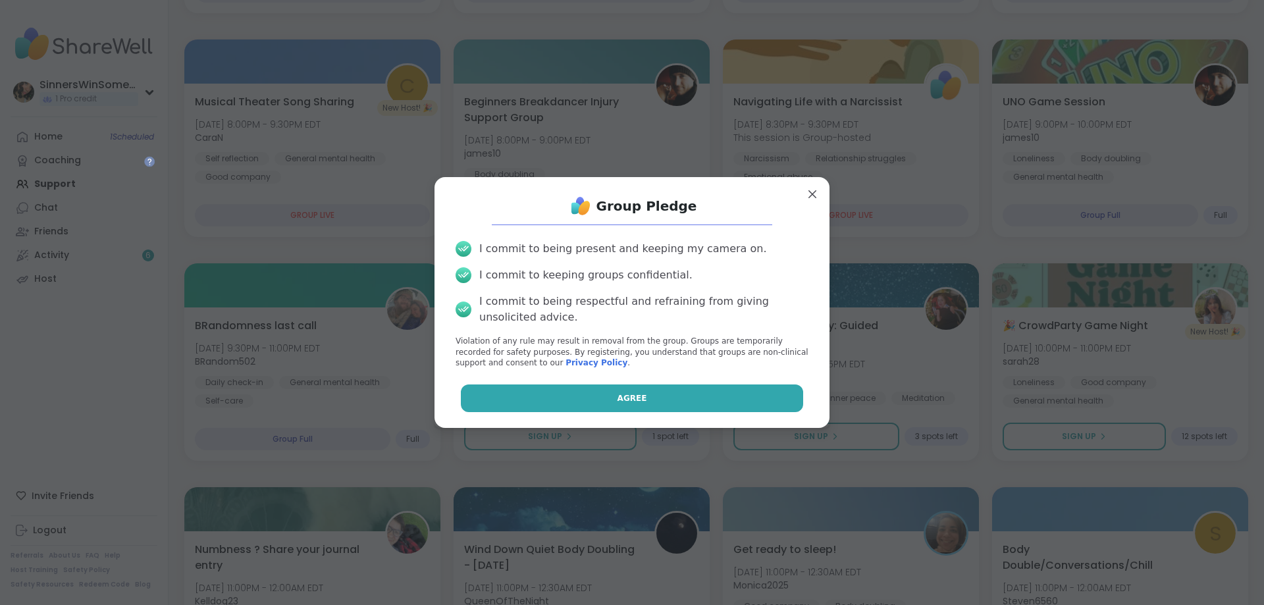
click at [618, 396] on span "Agree" at bounding box center [633, 398] width 30 height 12
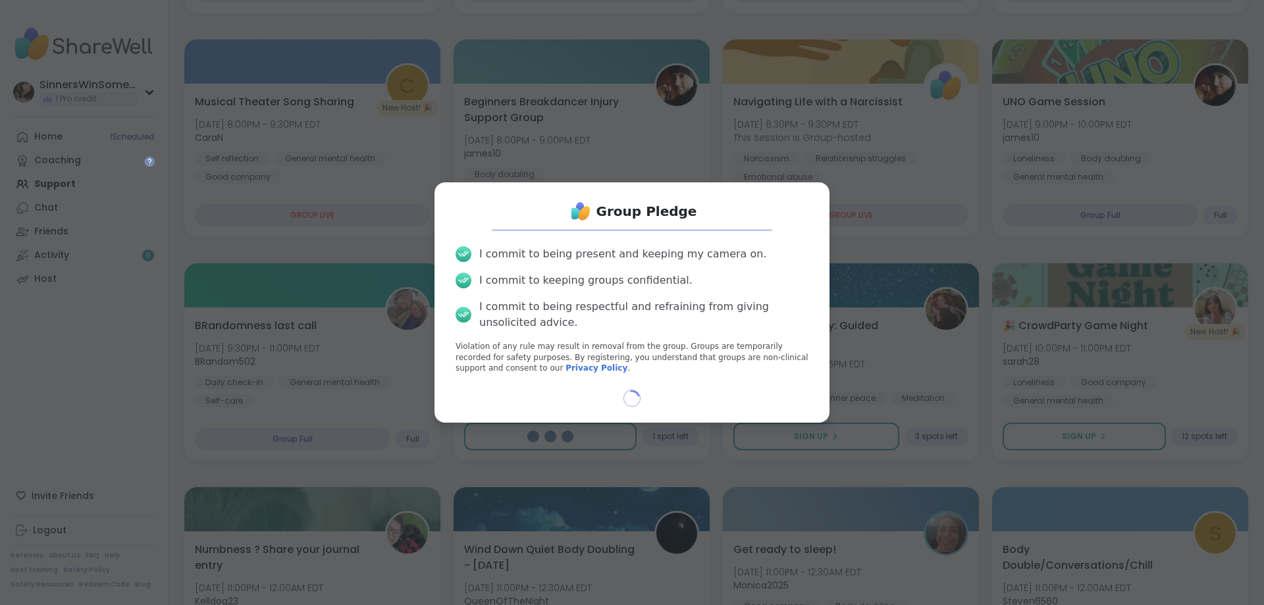
select select "**"
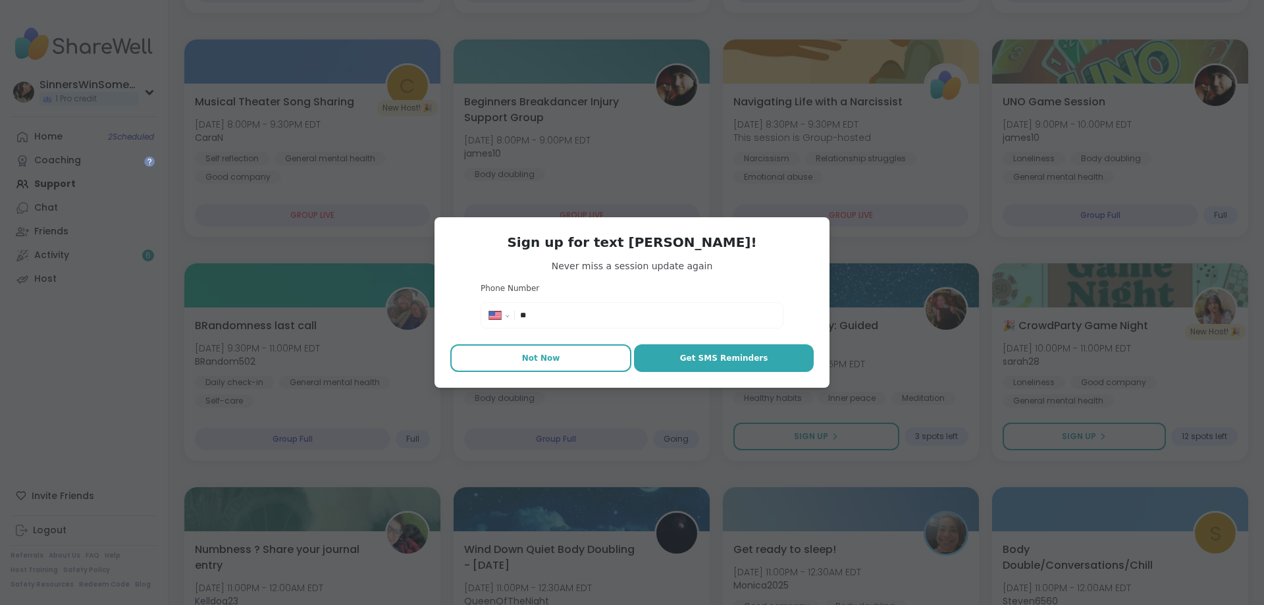
click at [547, 359] on span "Not Now" at bounding box center [541, 358] width 38 height 12
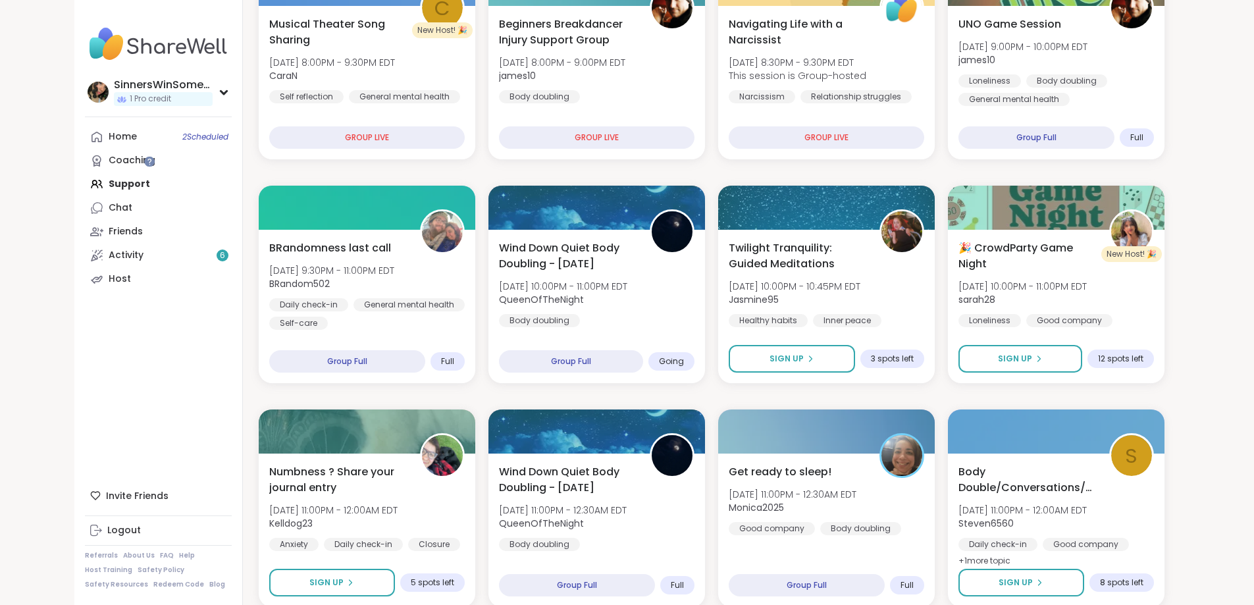
scroll to position [549, 0]
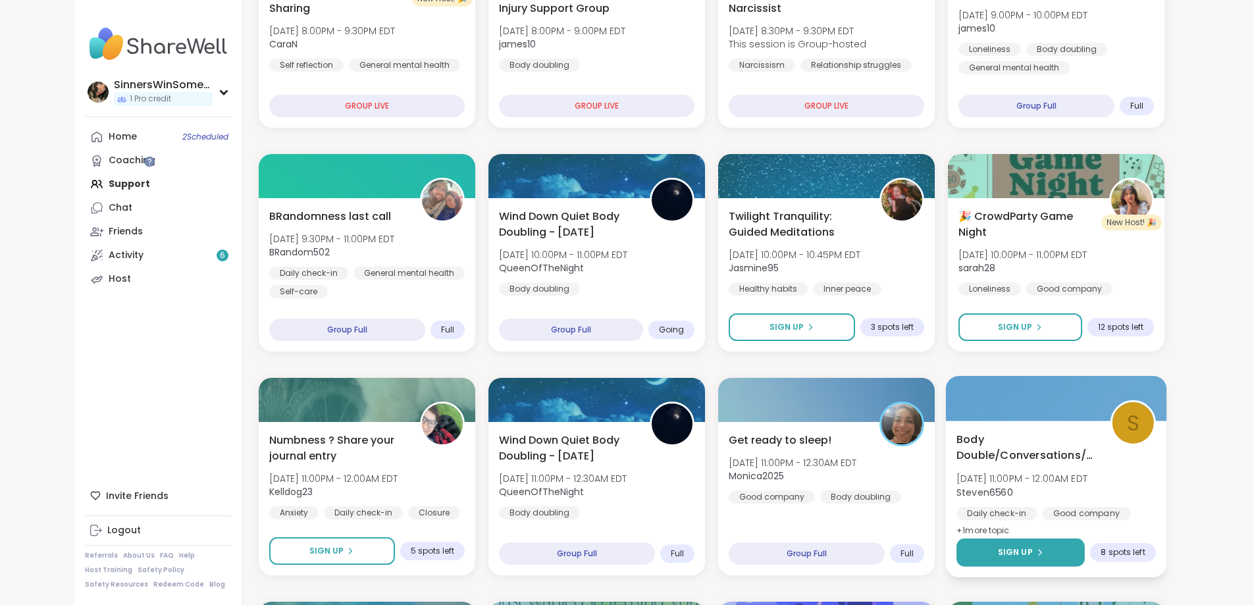
click at [1033, 556] on span "Sign Up" at bounding box center [1015, 553] width 35 height 12
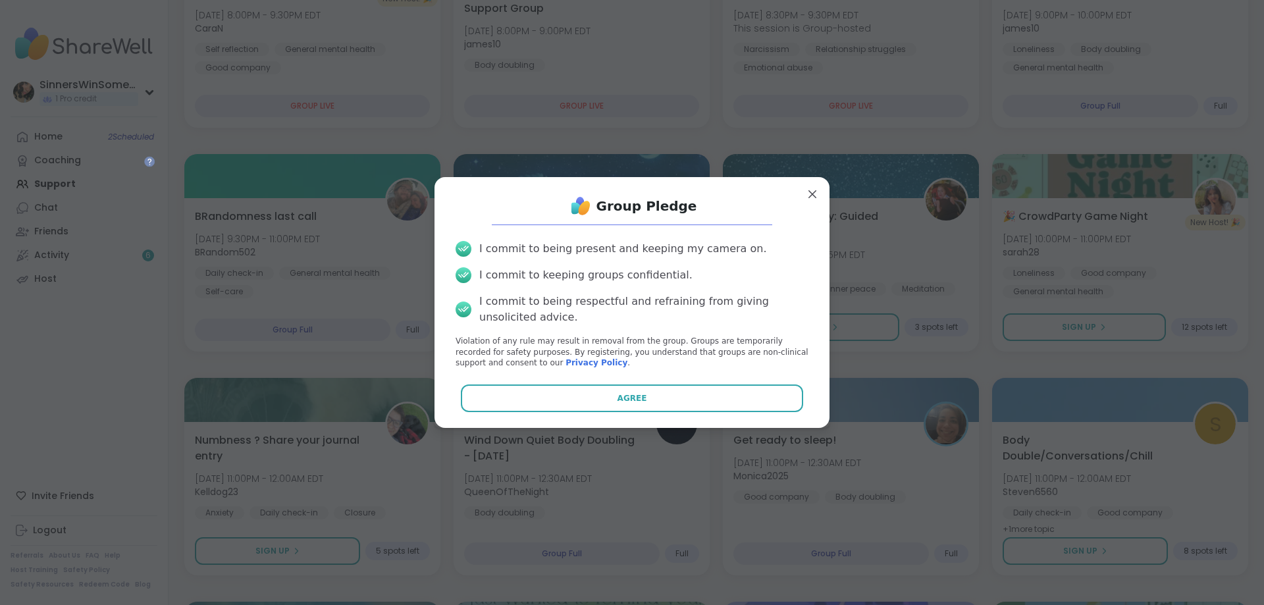
click at [676, 402] on button "Agree" at bounding box center [632, 399] width 343 height 28
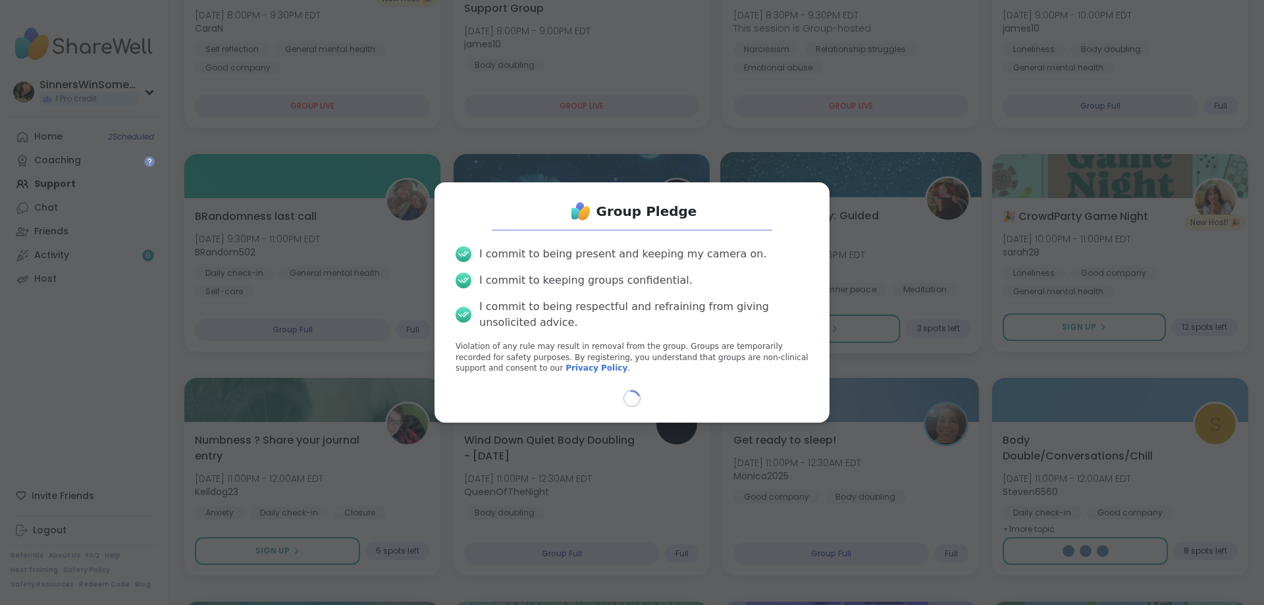
select select "**"
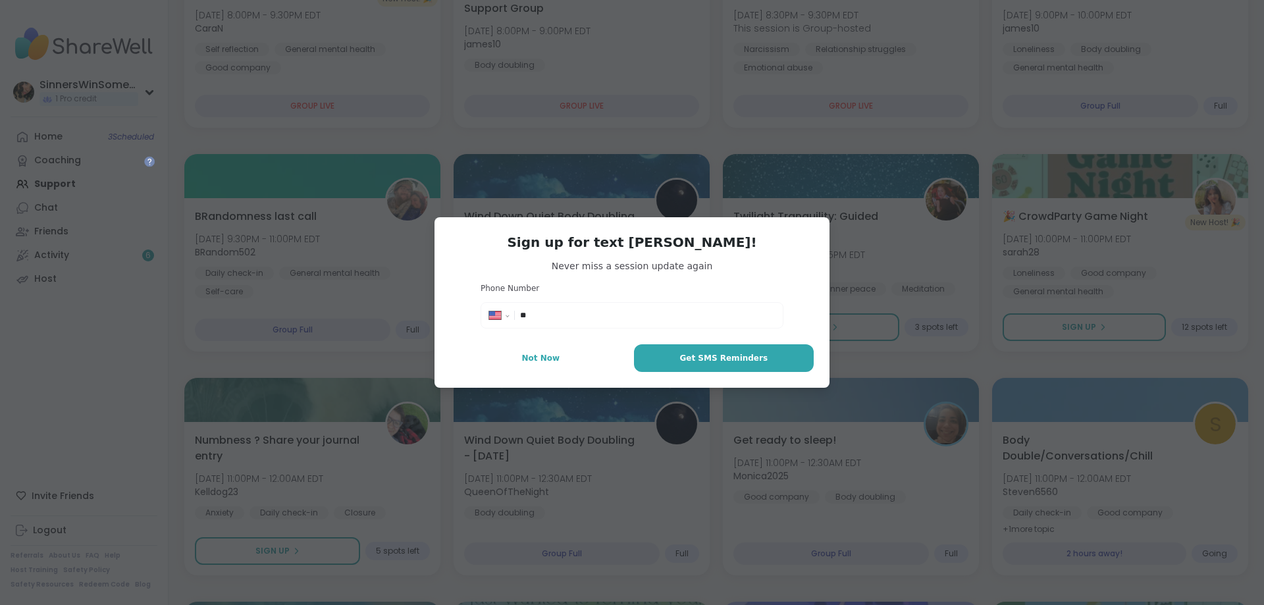
click at [880, 366] on div "**********" at bounding box center [632, 302] width 1249 height 605
click at [566, 360] on button "Not Now" at bounding box center [540, 358] width 181 height 28
type textarea "*"
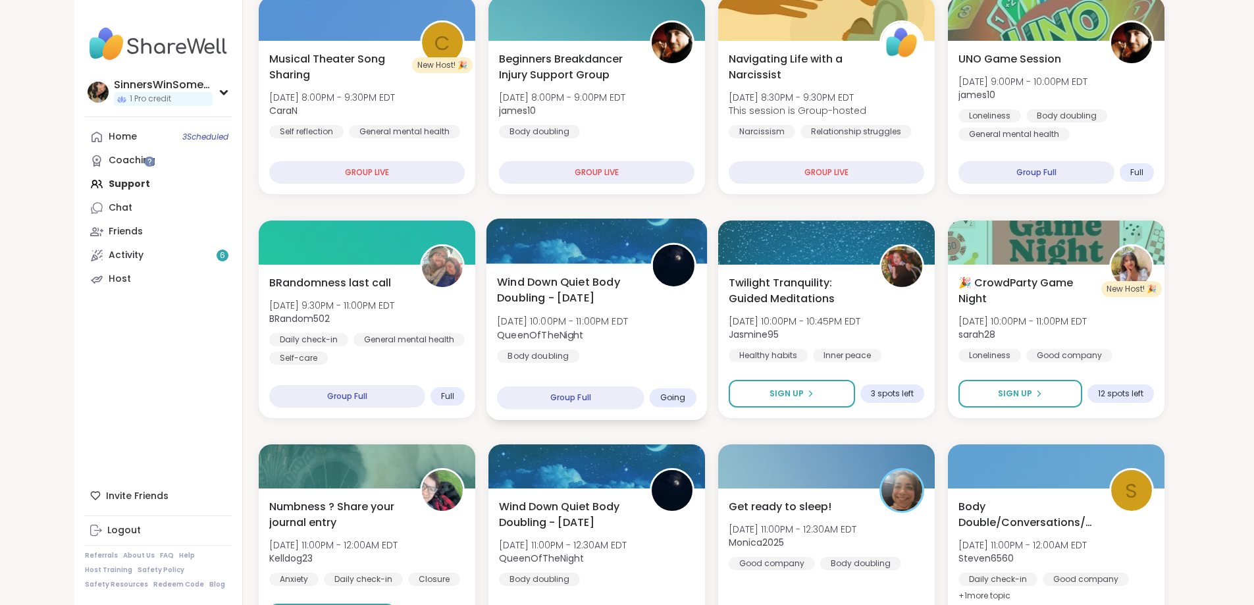
scroll to position [439, 0]
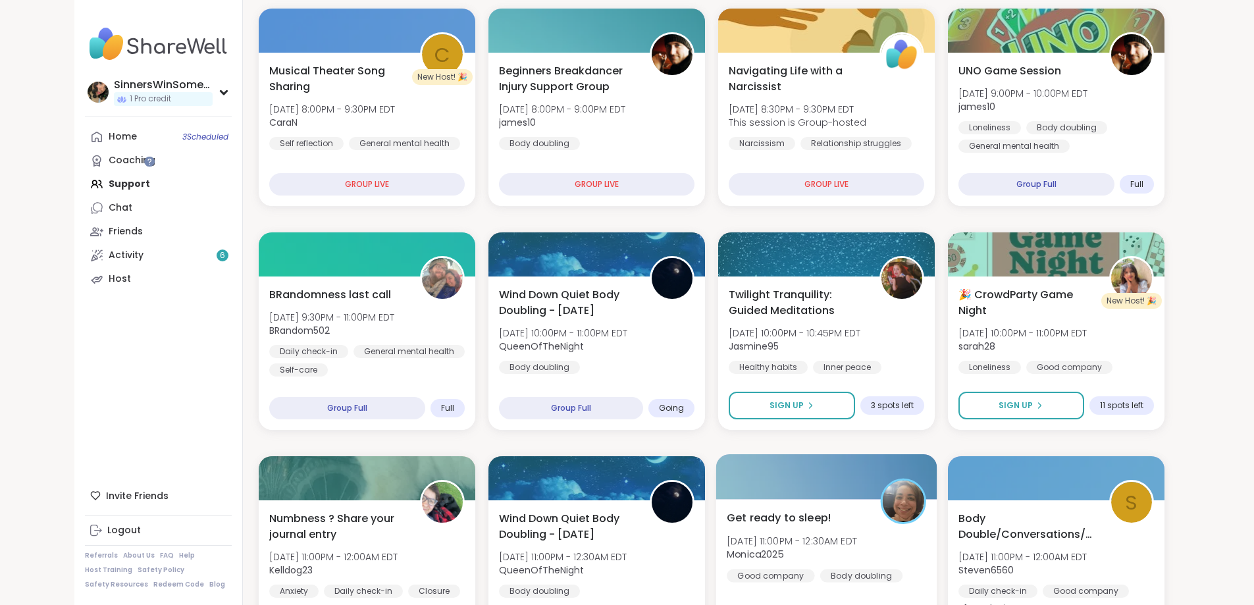
scroll to position [512, 0]
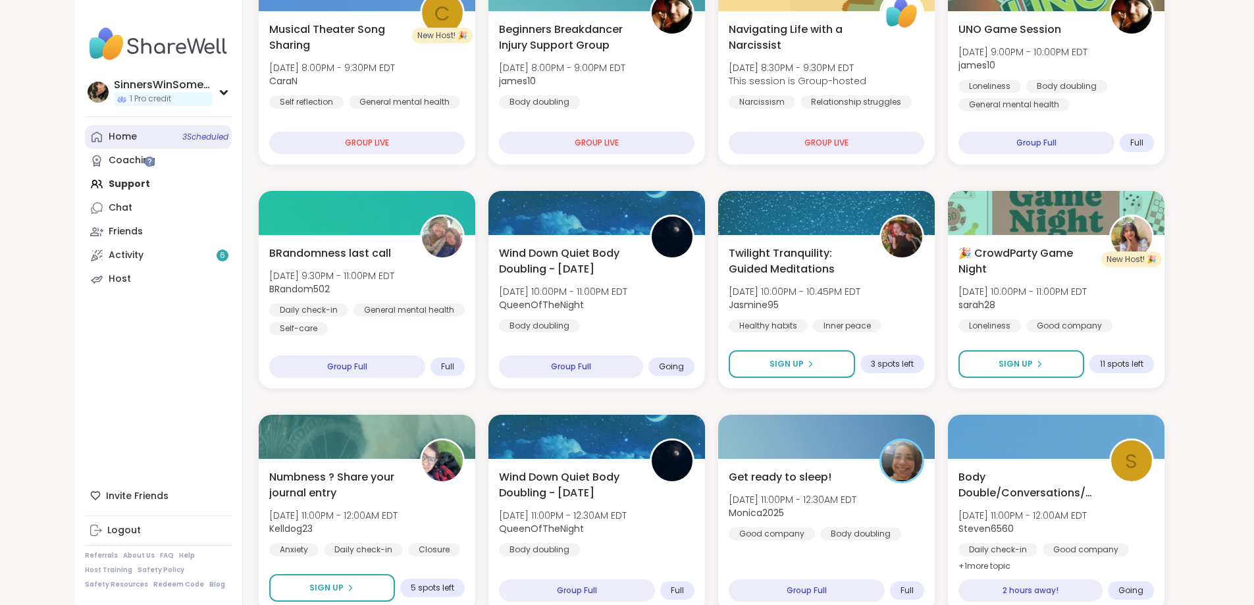
click at [85, 136] on link "Home 3 Scheduled" at bounding box center [158, 137] width 147 height 24
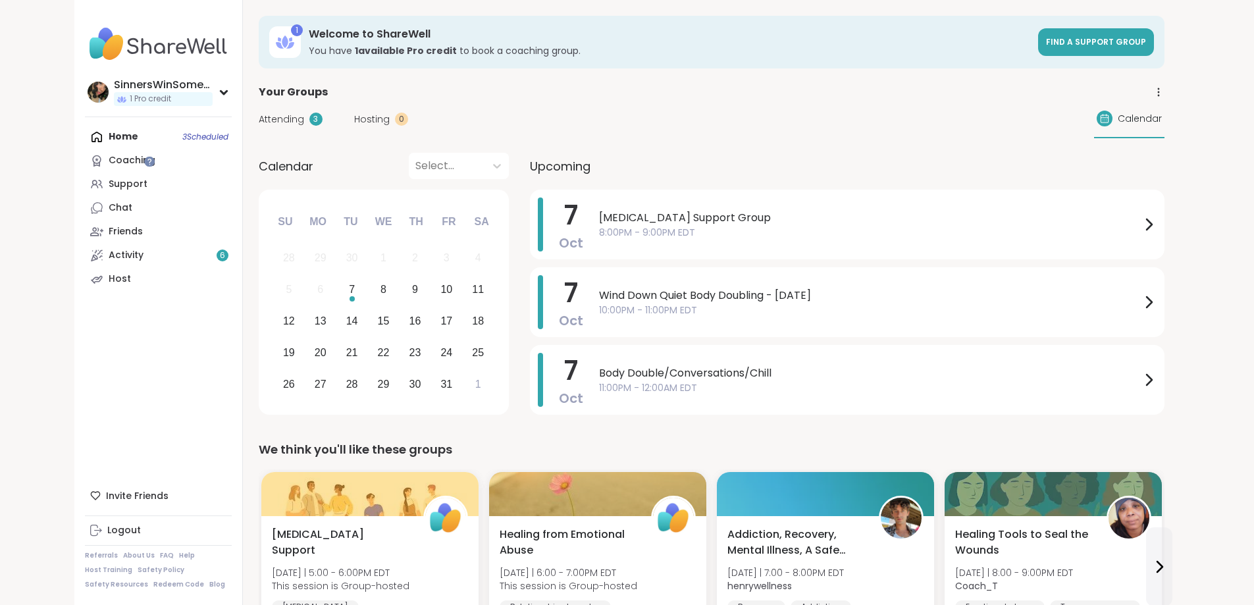
click at [259, 121] on span "Attending" at bounding box center [281, 120] width 45 height 14
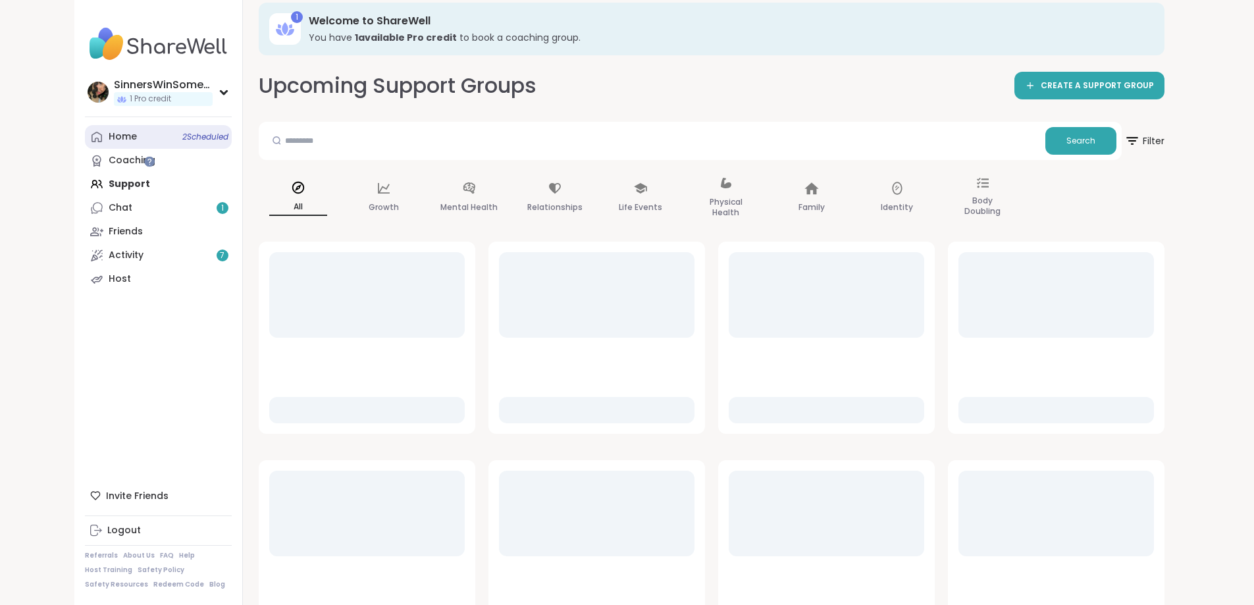
click at [182, 136] on span "2 Scheduled" at bounding box center [205, 137] width 46 height 11
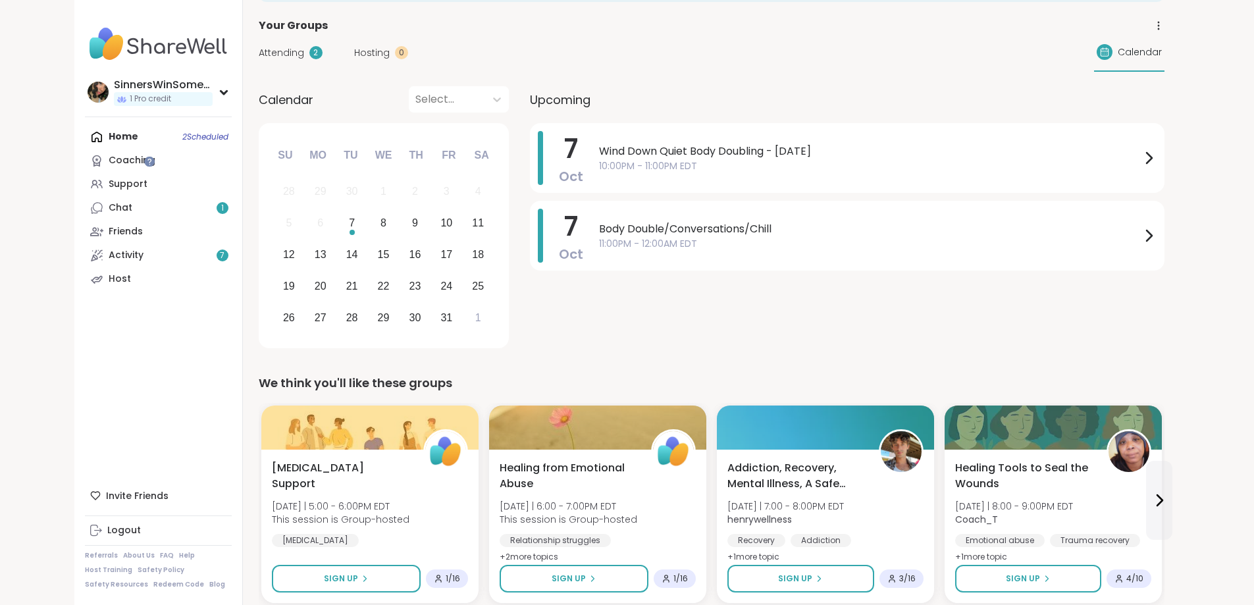
scroll to position [110, 0]
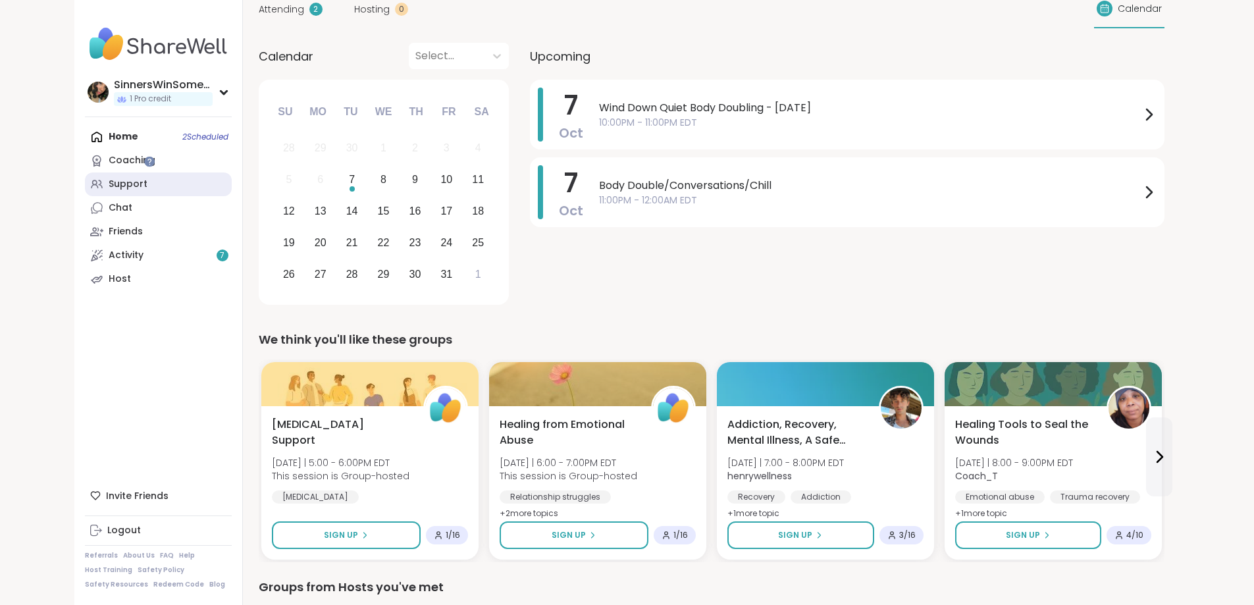
click at [85, 176] on link "Support" at bounding box center [158, 185] width 147 height 24
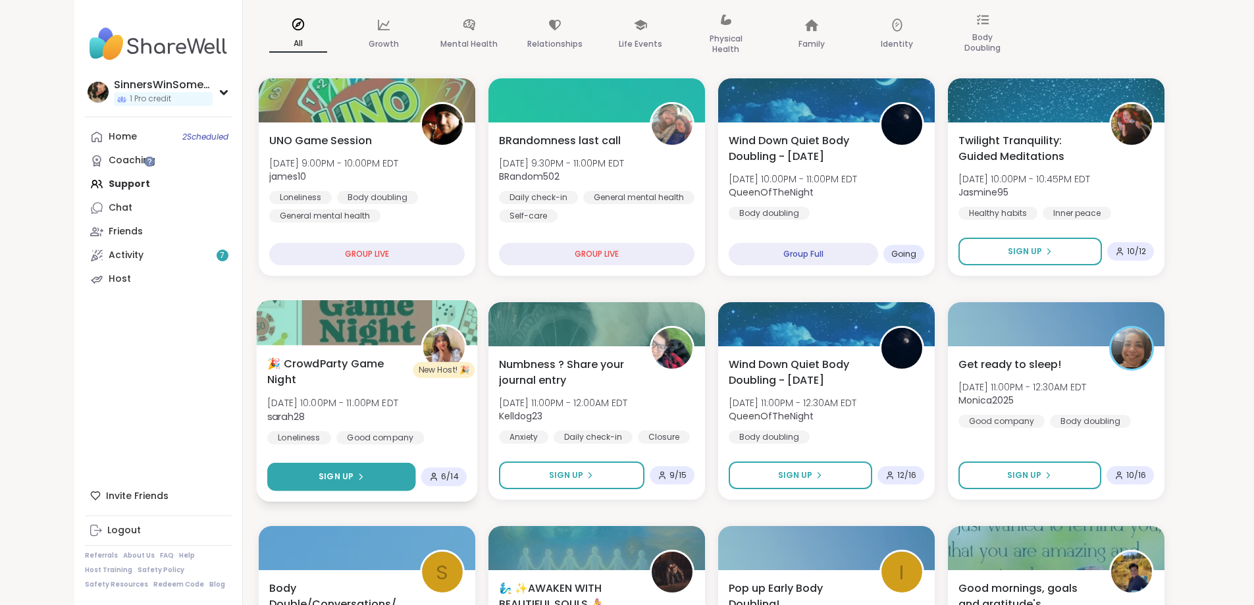
scroll to position [219, 0]
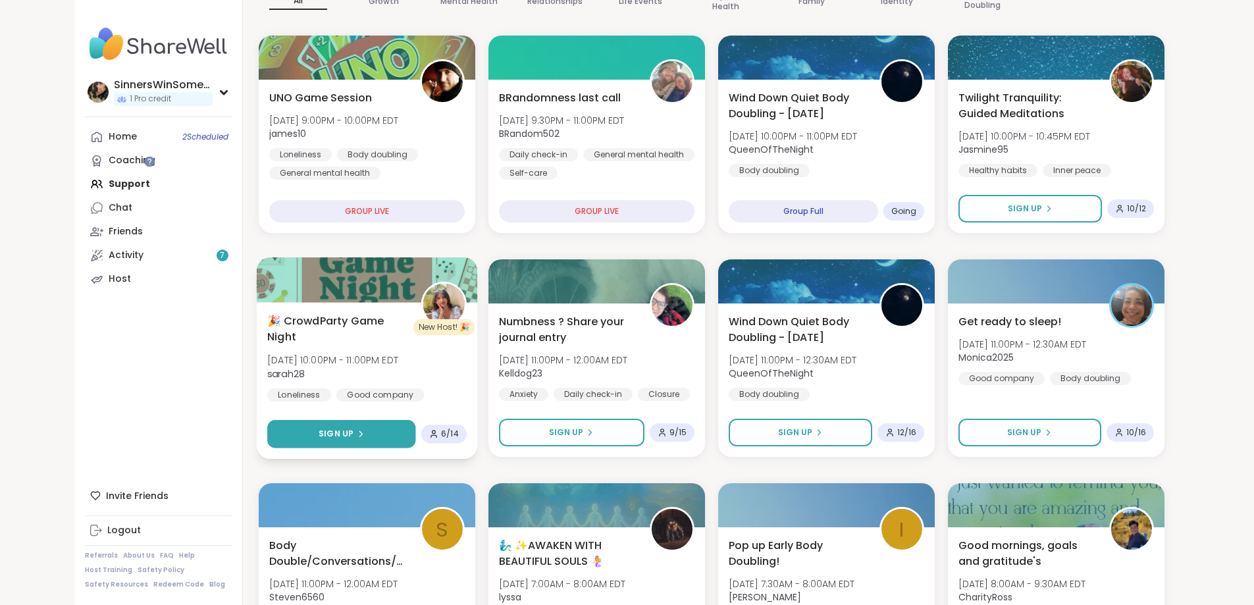
click at [310, 425] on button "Sign Up" at bounding box center [341, 434] width 148 height 28
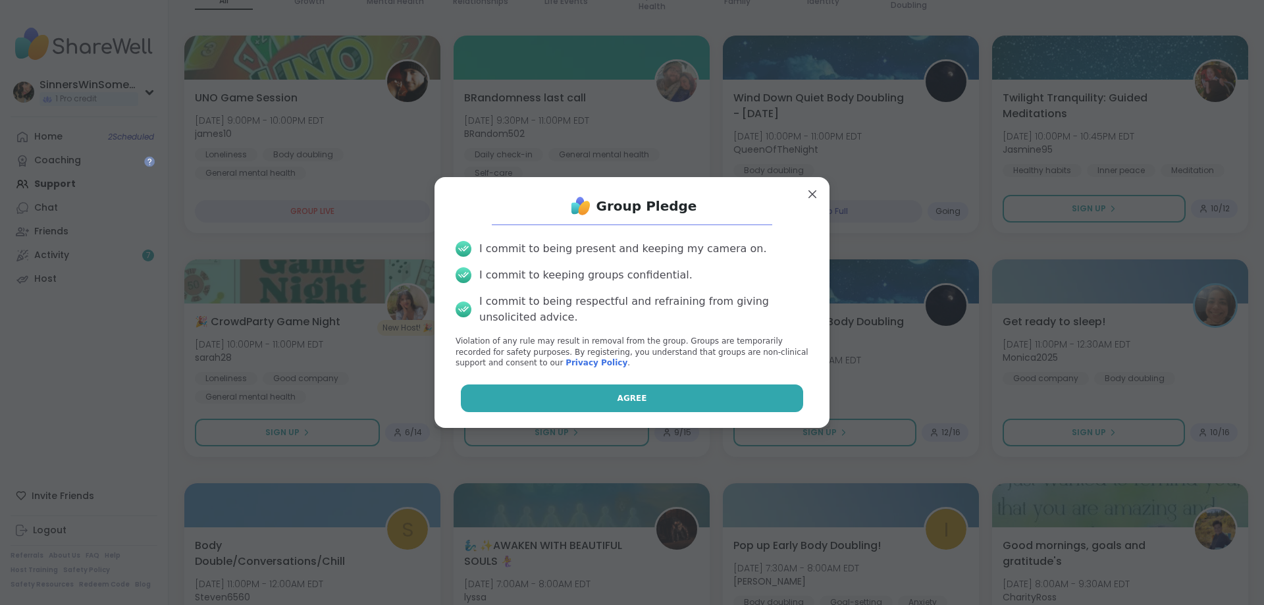
click at [552, 402] on button "Agree" at bounding box center [632, 399] width 343 height 28
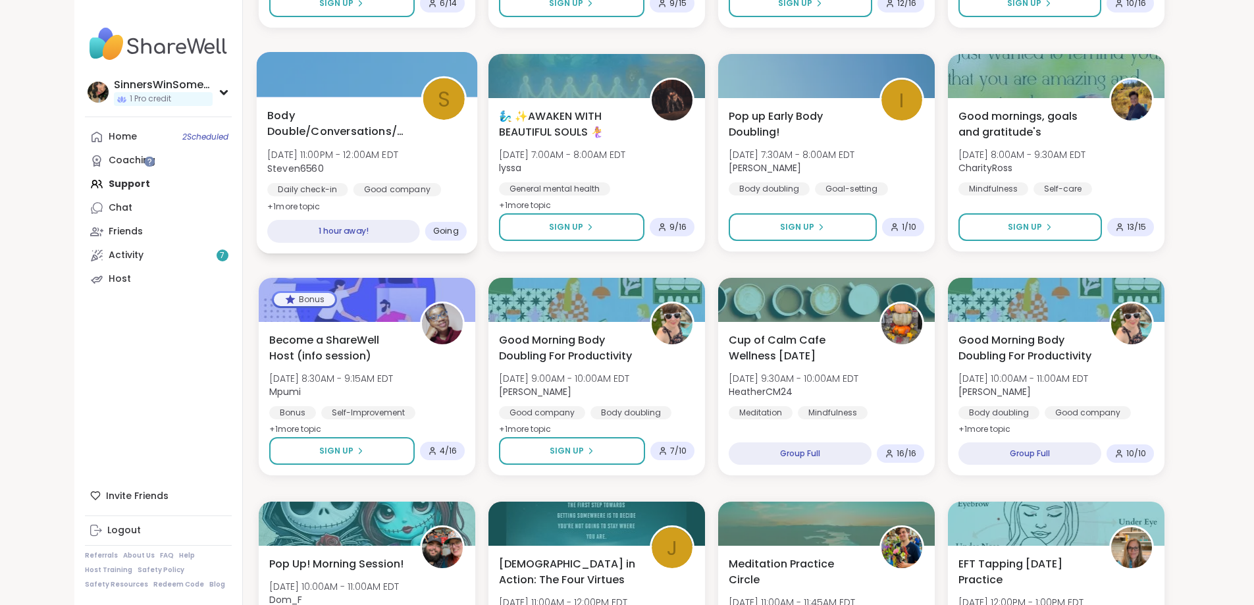
scroll to position [659, 0]
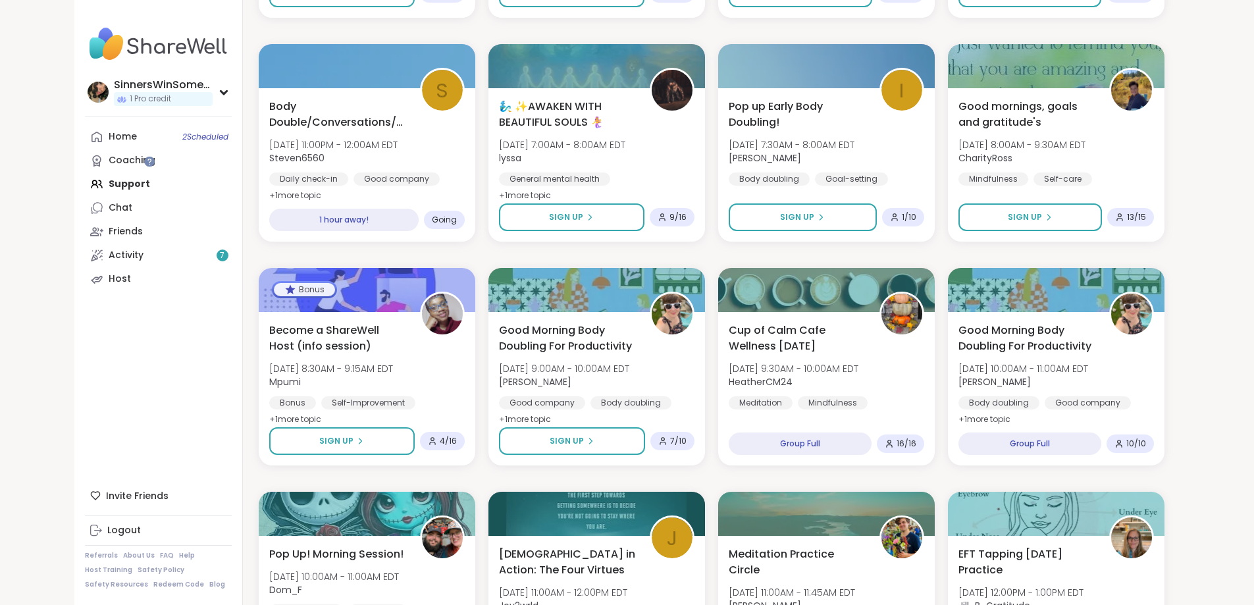
click at [85, 189] on div "Home 2 Scheduled Coaching Support Chat Friends Activity 7 Host" at bounding box center [158, 208] width 147 height 166
click at [85, 171] on link "Coaching" at bounding box center [158, 161] width 147 height 24
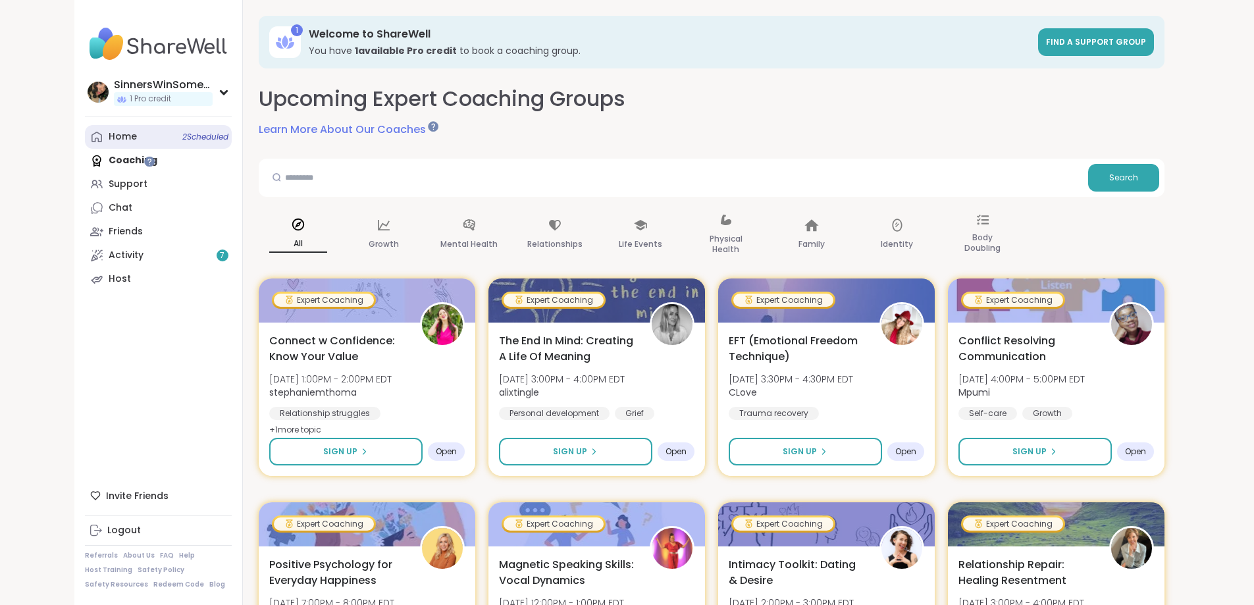
click at [109, 131] on div "Home 2 Scheduled" at bounding box center [123, 136] width 28 height 13
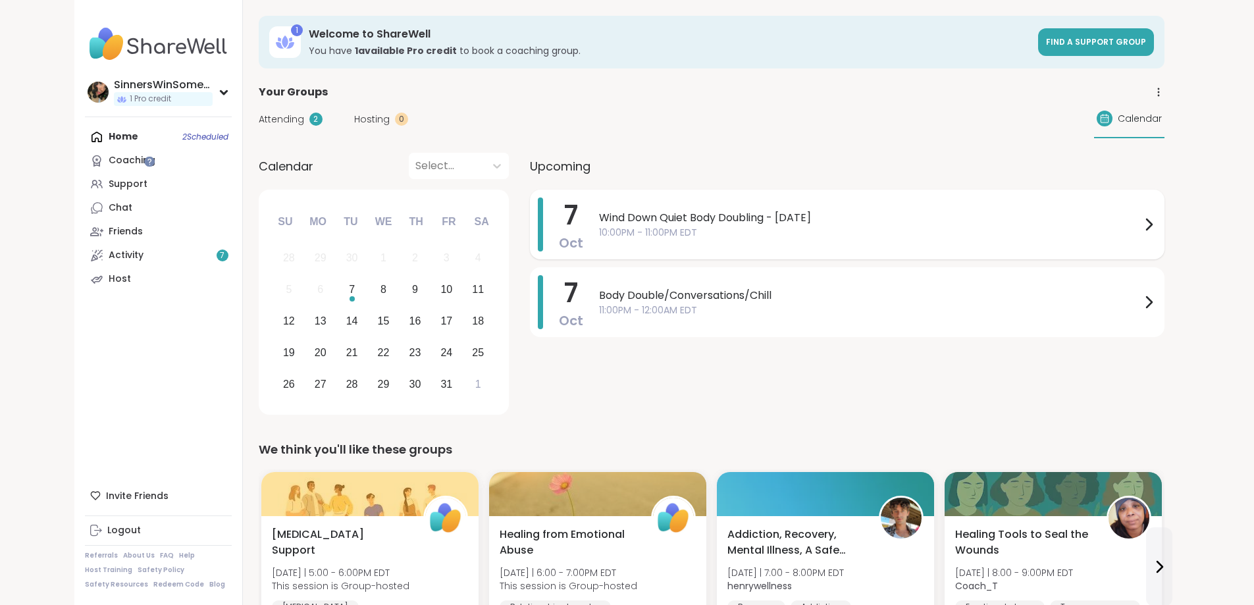
click at [969, 251] on div "Wind Down Quiet Body Doubling - Tuesday 10:00PM - 11:00PM EDT" at bounding box center [878, 225] width 558 height 54
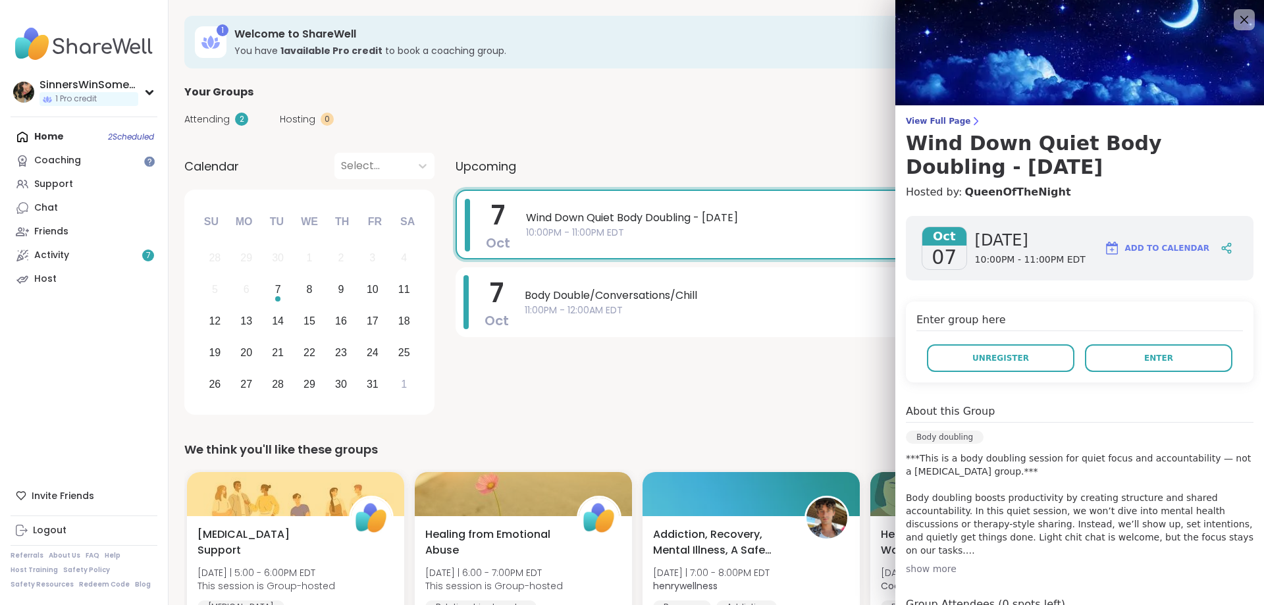
scroll to position [177, 0]
